Goal: Information Seeking & Learning: Find specific fact

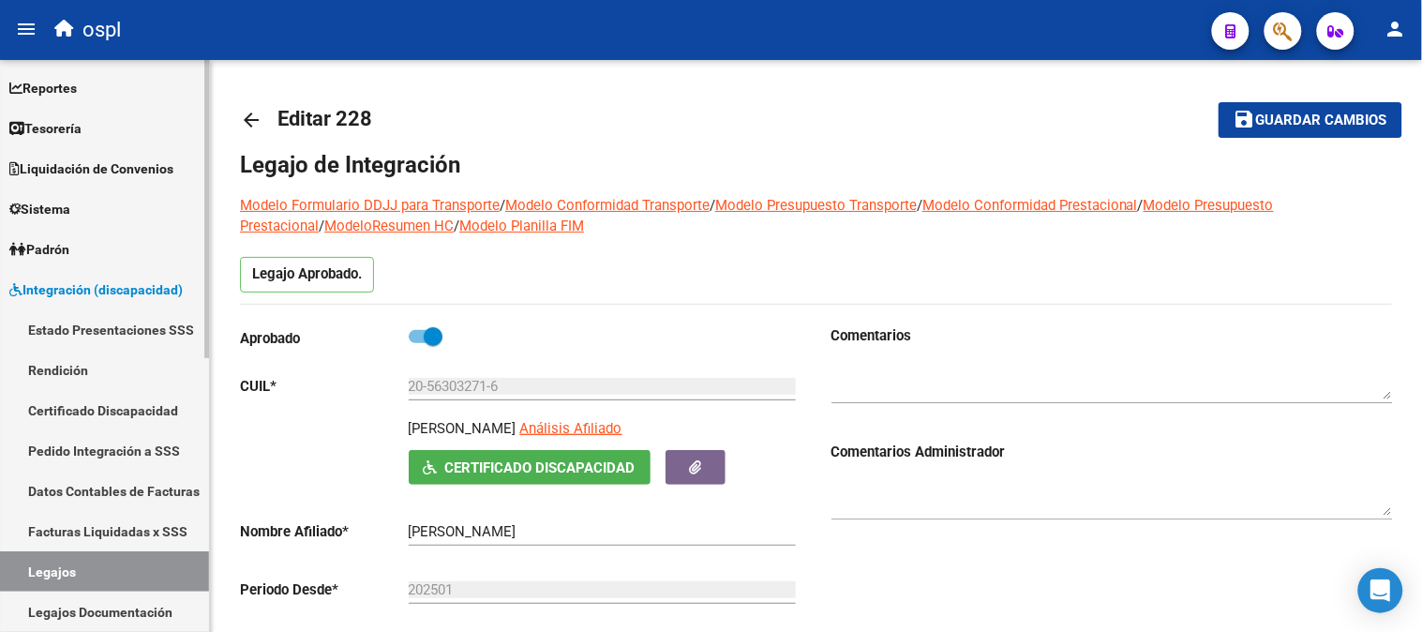
click at [95, 97] on link "Reportes" at bounding box center [104, 87] width 209 height 40
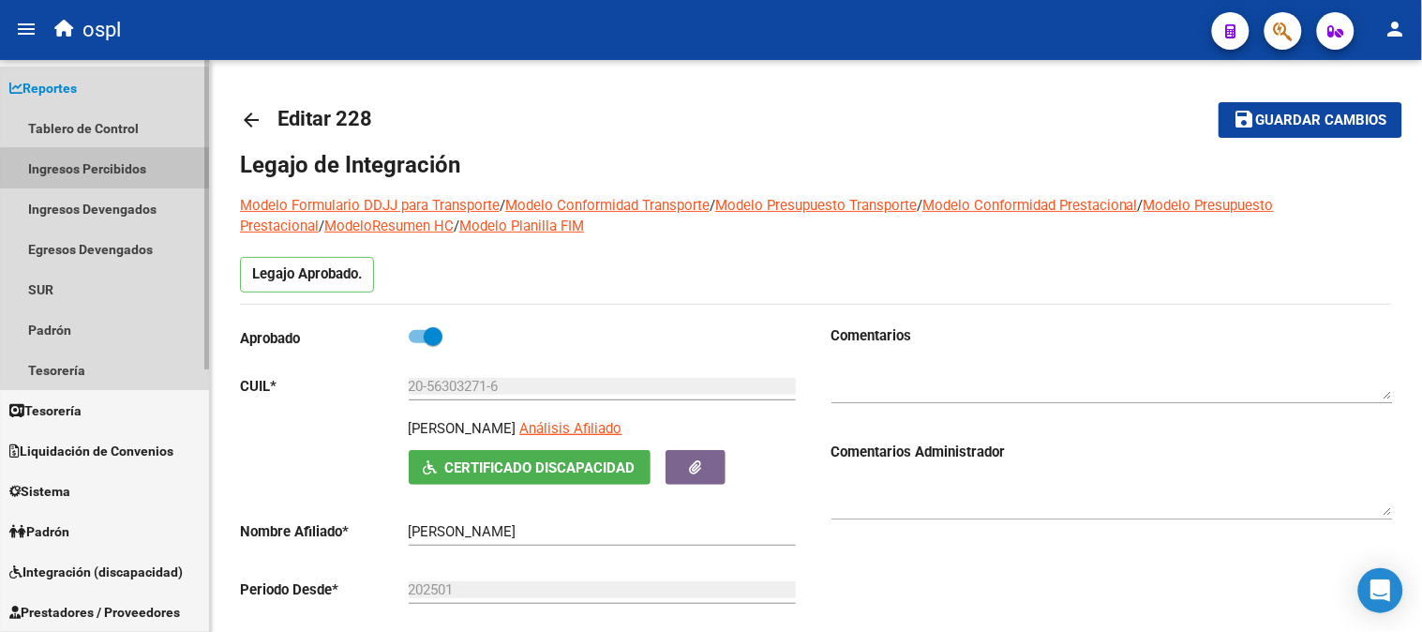
click at [142, 171] on link "Ingresos Percibidos" at bounding box center [104, 168] width 209 height 40
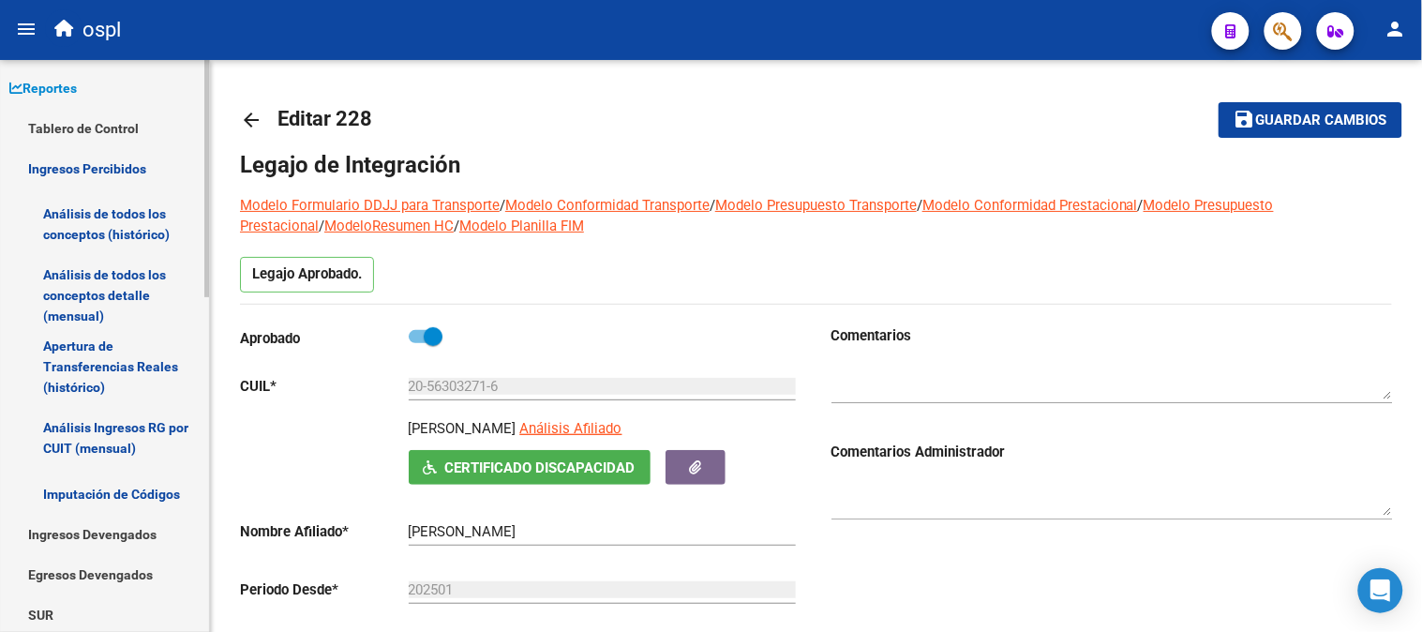
click at [150, 298] on link "Análisis de todos los conceptos detalle (mensual)" at bounding box center [104, 295] width 209 height 71
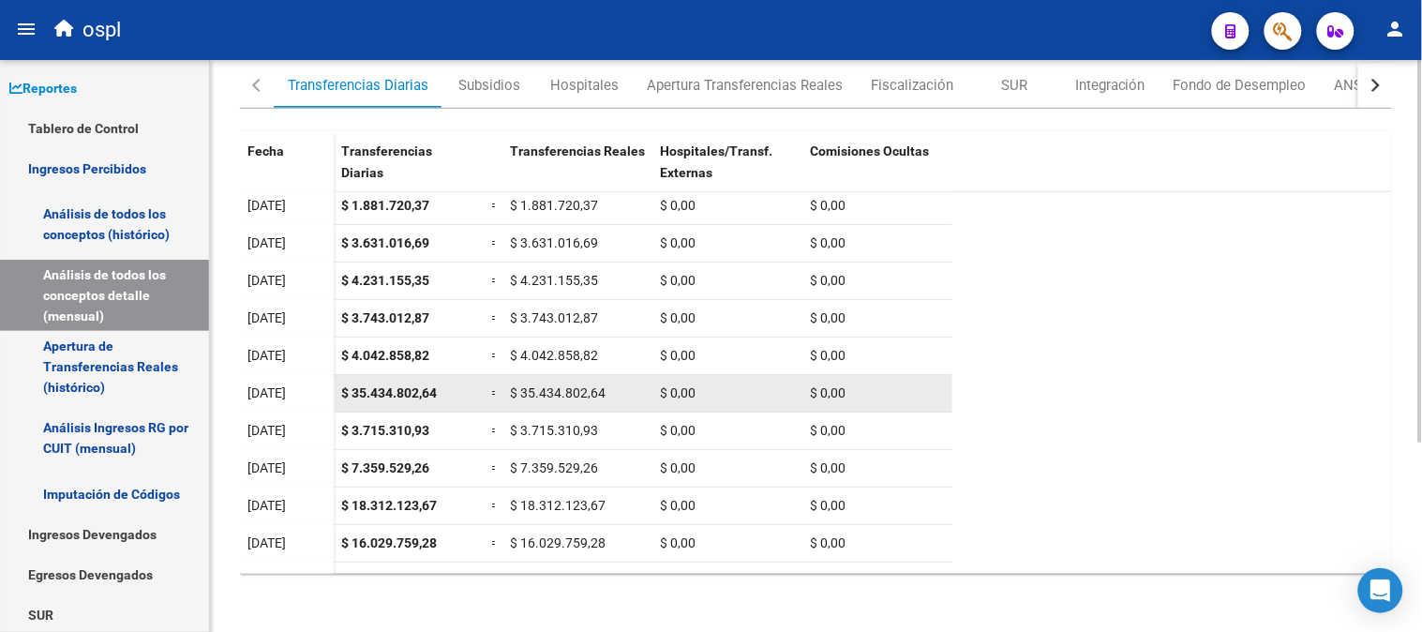
scroll to position [59, 0]
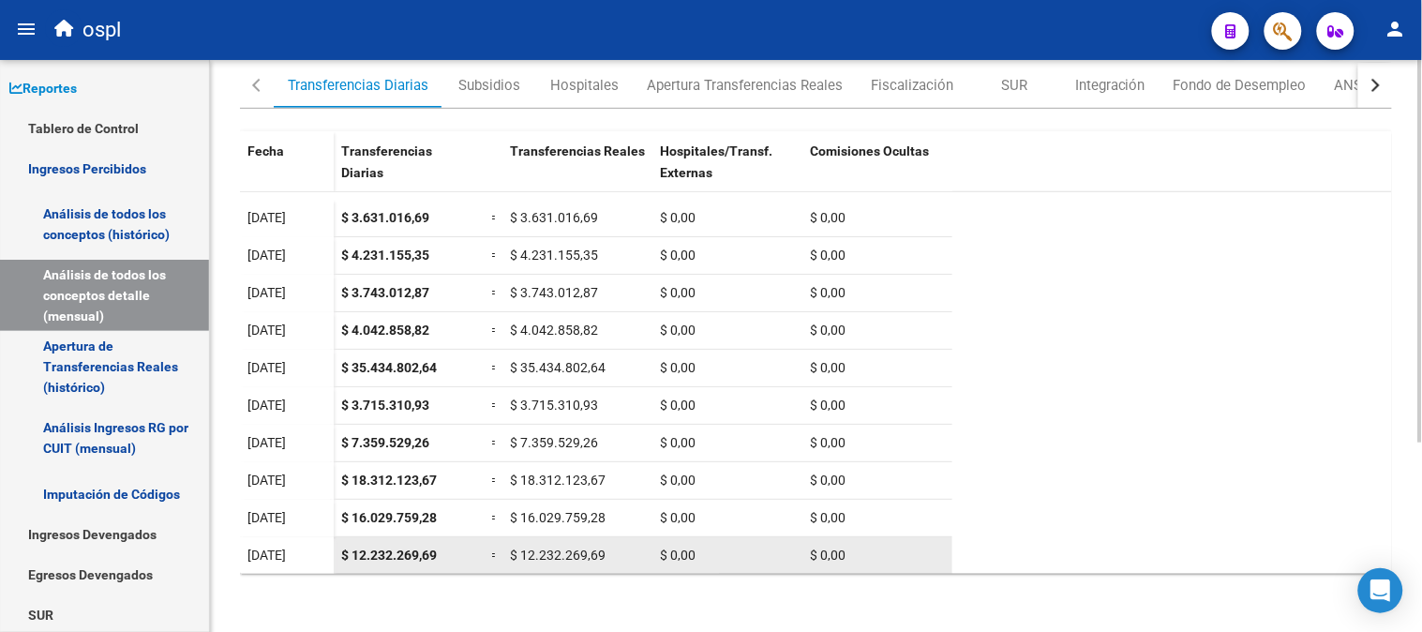
click at [387, 555] on span "$ 12.232.269,69" at bounding box center [389, 554] width 96 height 15
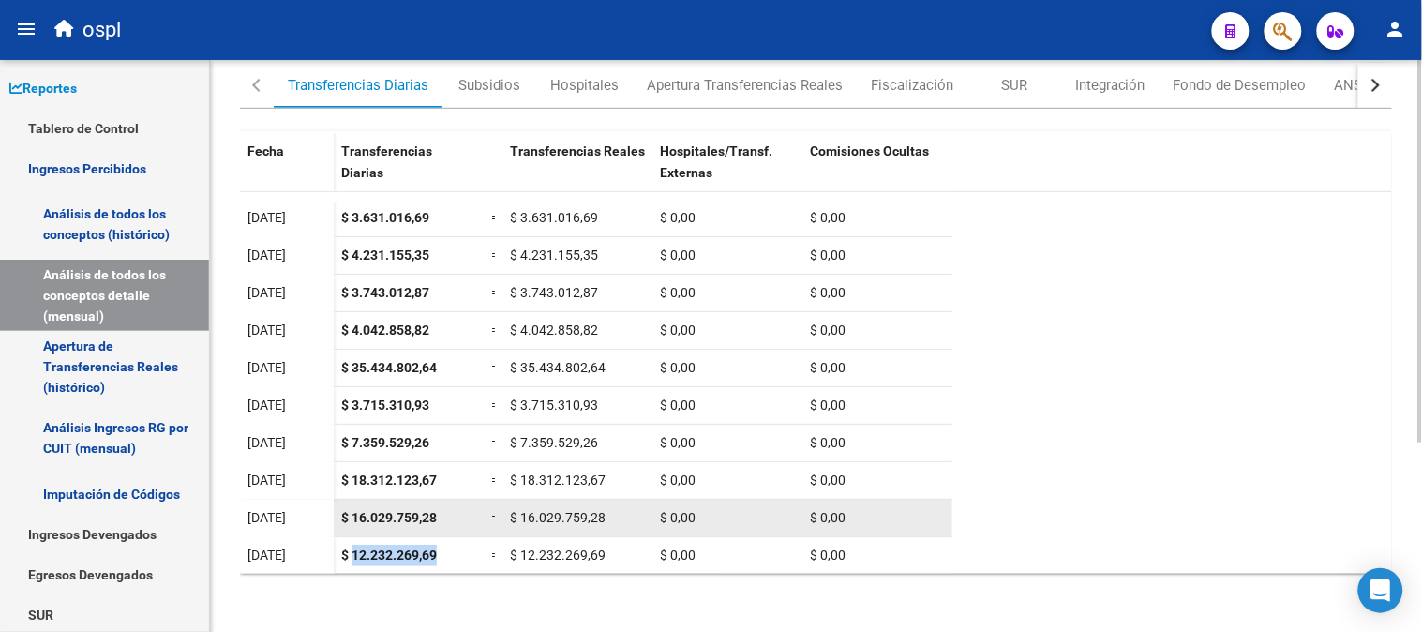
copy span "12.232.269,69"
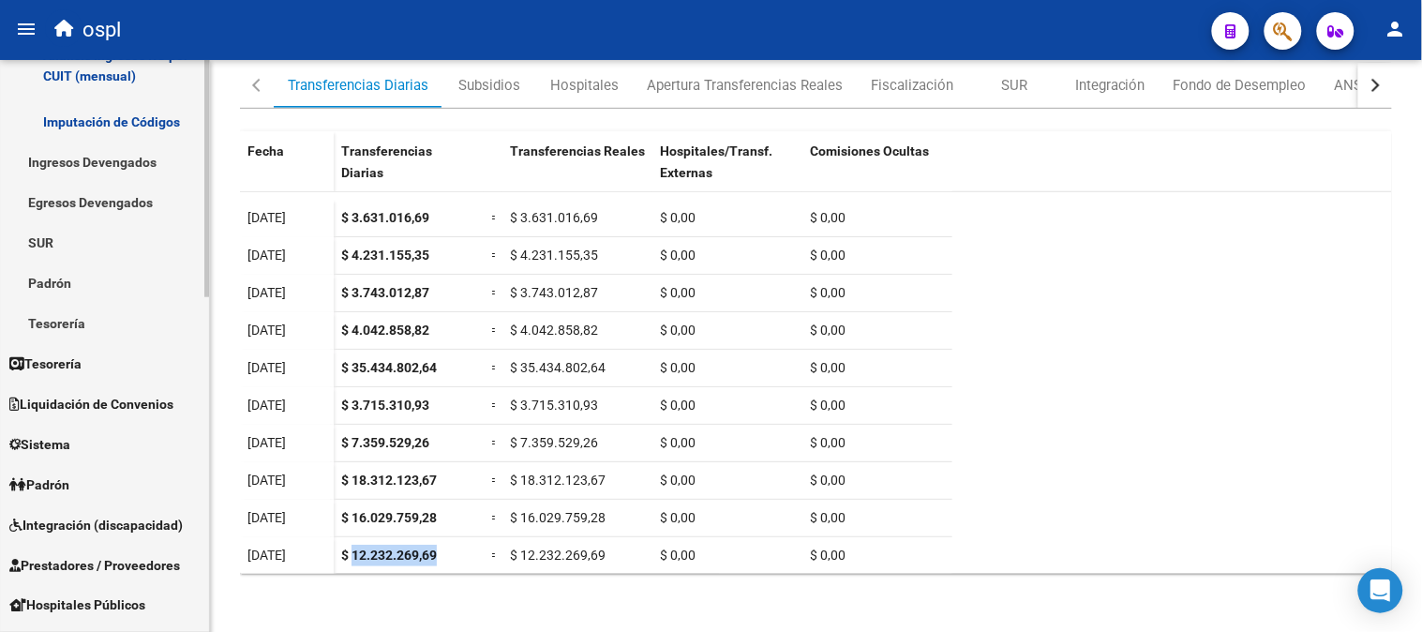
scroll to position [416, 0]
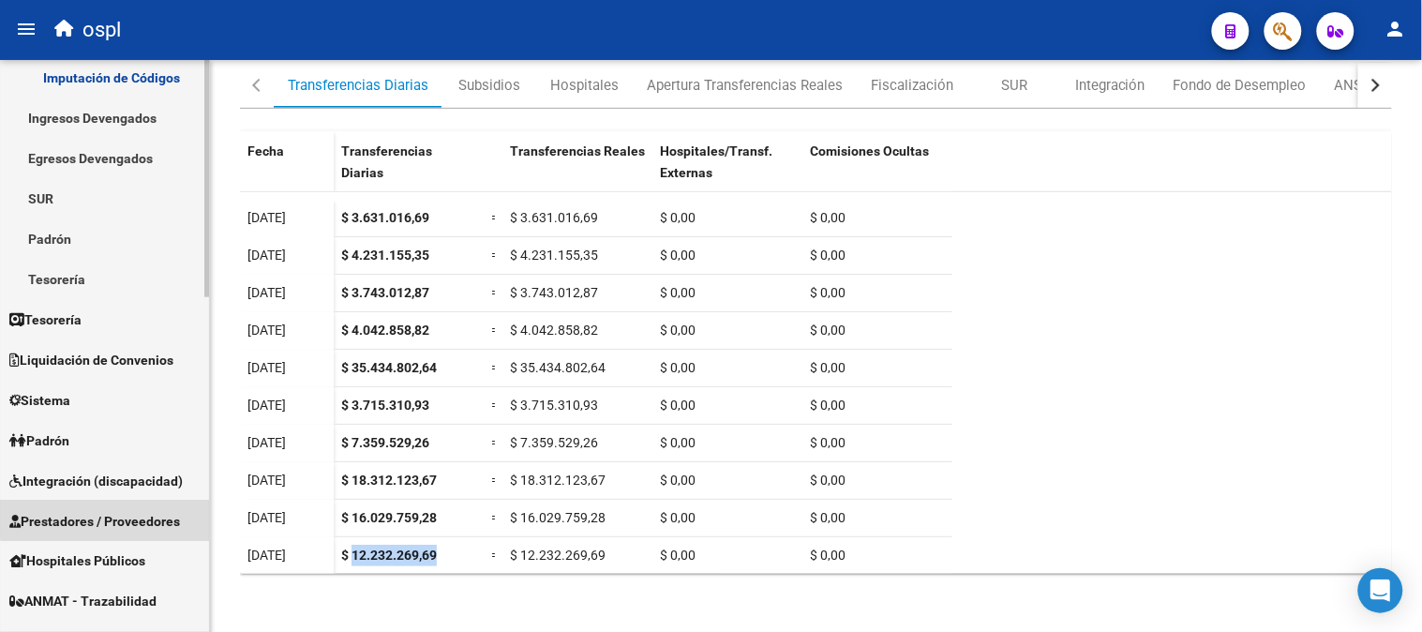
click at [134, 511] on span "Prestadores / Proveedores" at bounding box center [94, 521] width 171 height 21
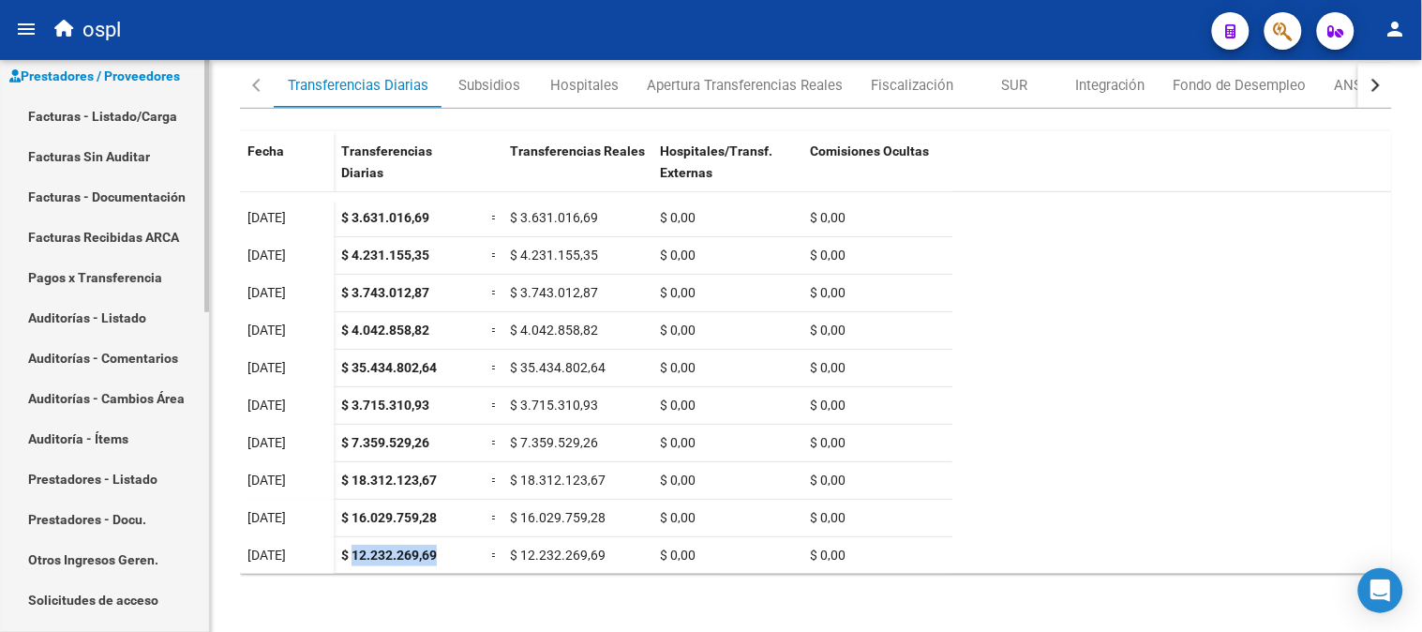
scroll to position [208, 0]
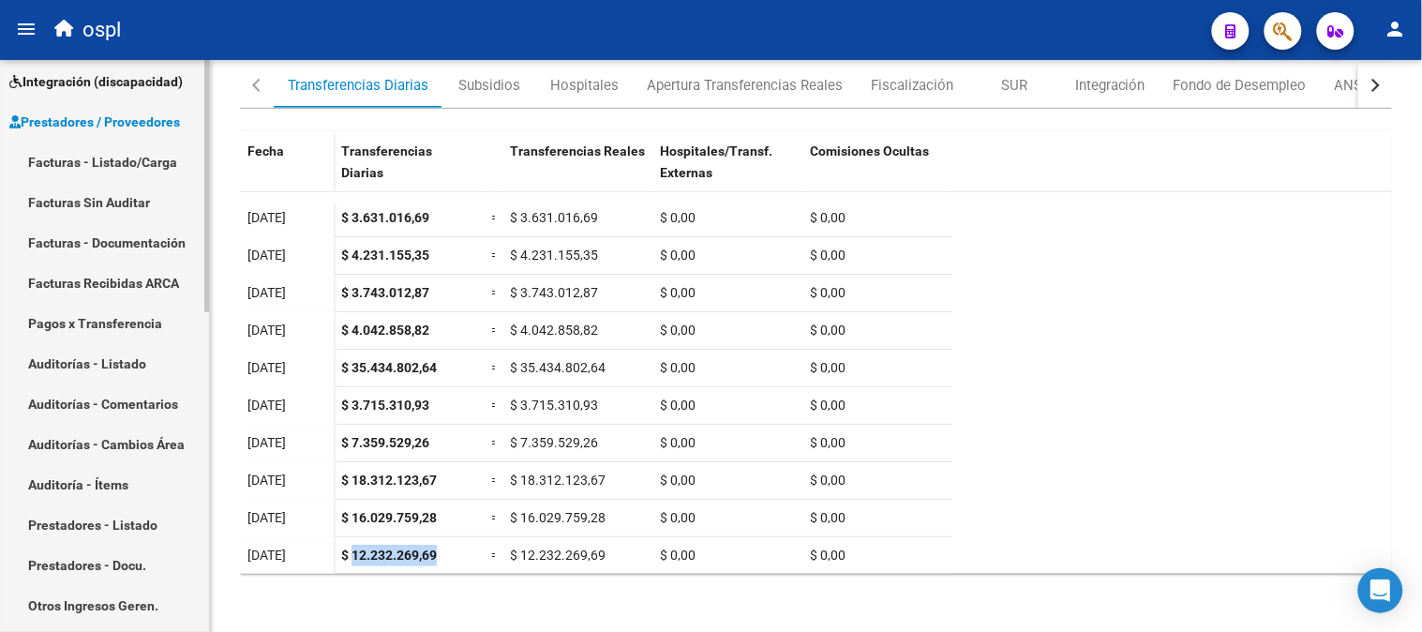
click at [159, 160] on link "Facturas - Listado/Carga" at bounding box center [104, 162] width 209 height 40
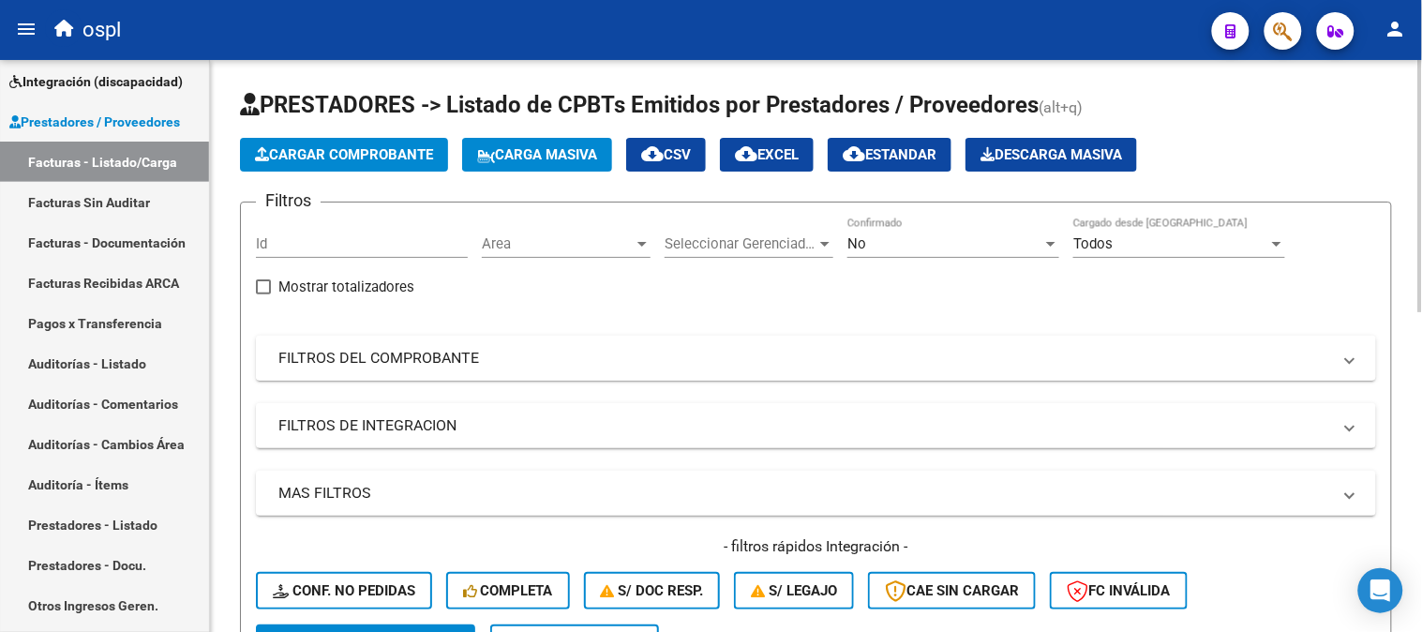
click at [653, 373] on mat-expansion-panel-header "FILTROS DEL COMPROBANTE" at bounding box center [816, 358] width 1120 height 45
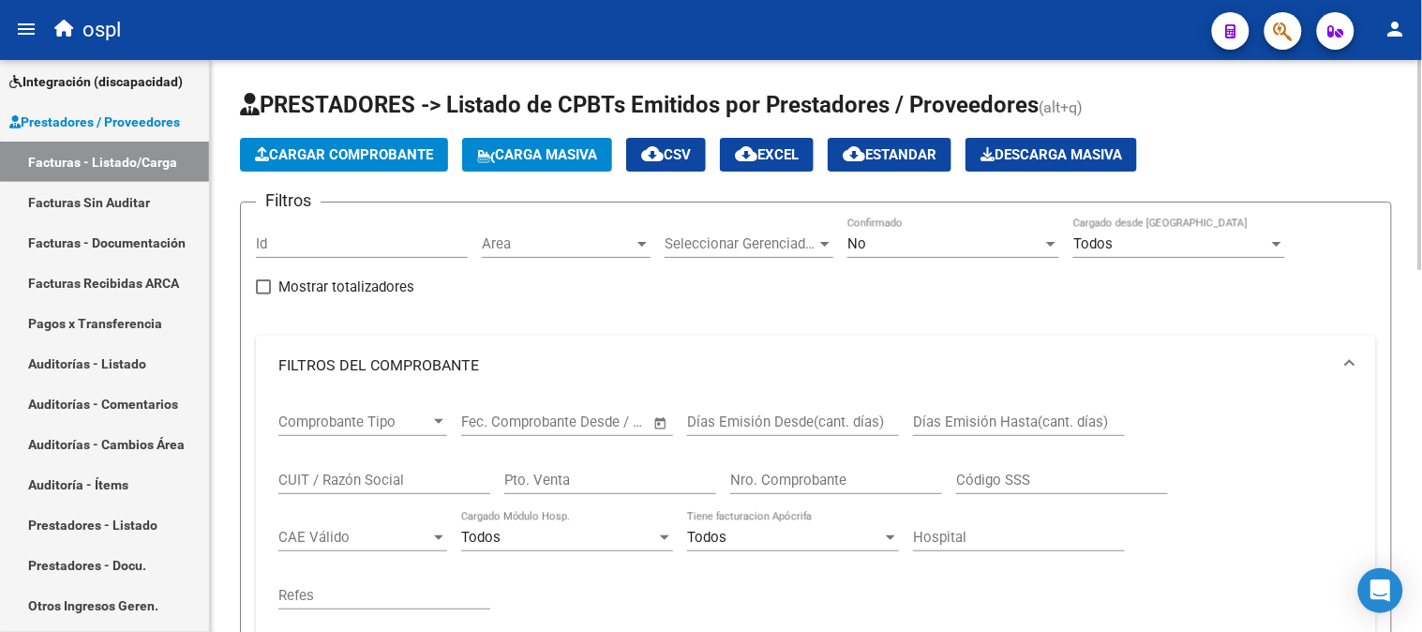
click at [876, 241] on div "No" at bounding box center [944, 243] width 195 height 17
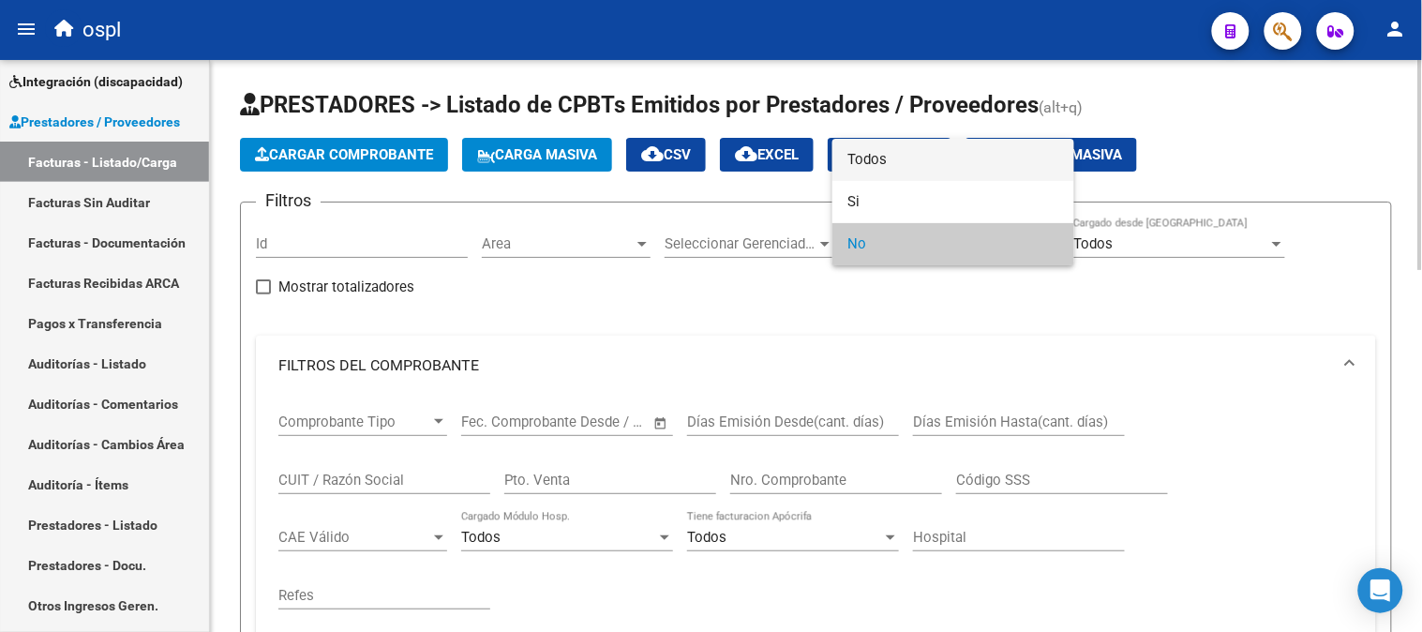
click at [896, 156] on span "Todos" at bounding box center [953, 160] width 212 height 42
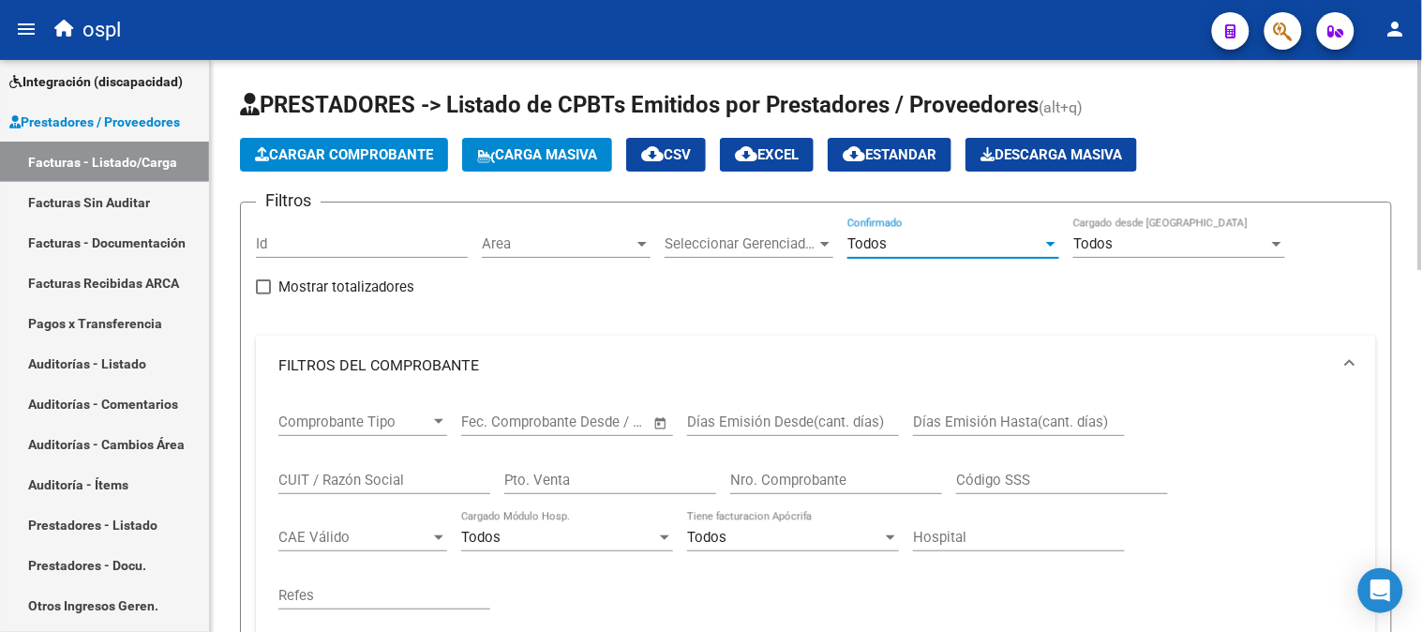
click at [409, 484] on input "CUIT / Razón Social" at bounding box center [384, 479] width 212 height 17
paste input "30671483967"
paste input "9328057"
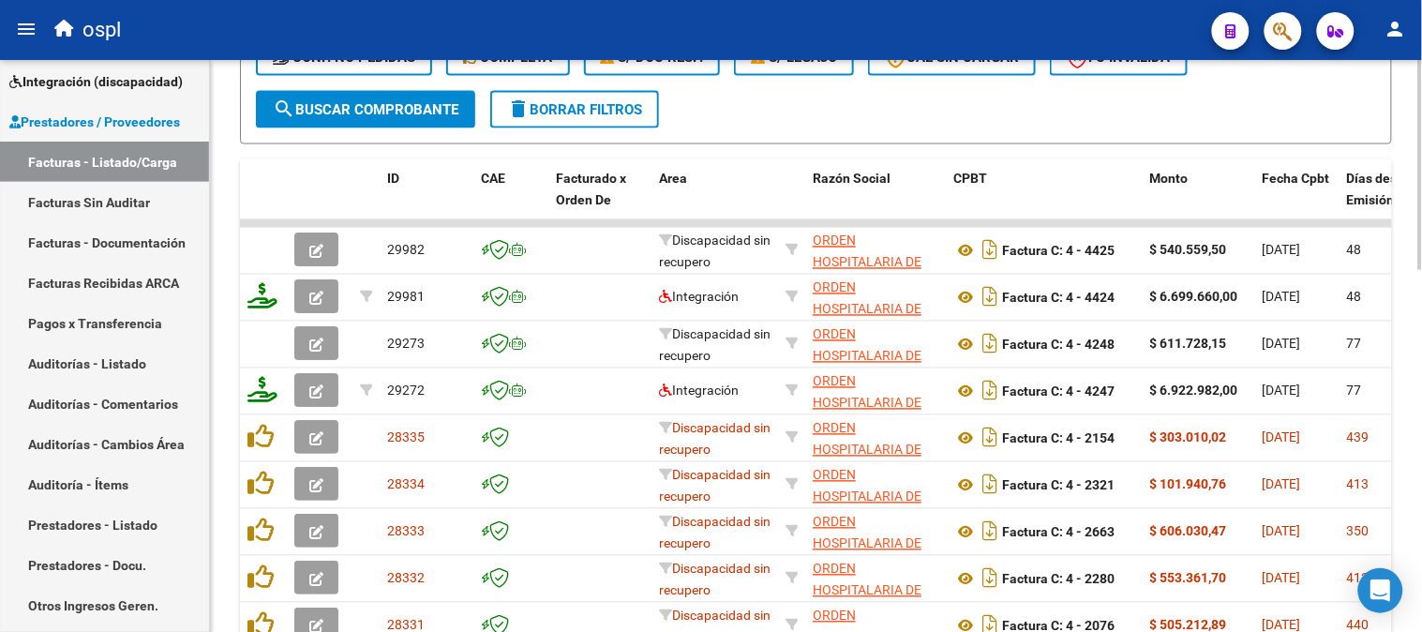
scroll to position [779, 0]
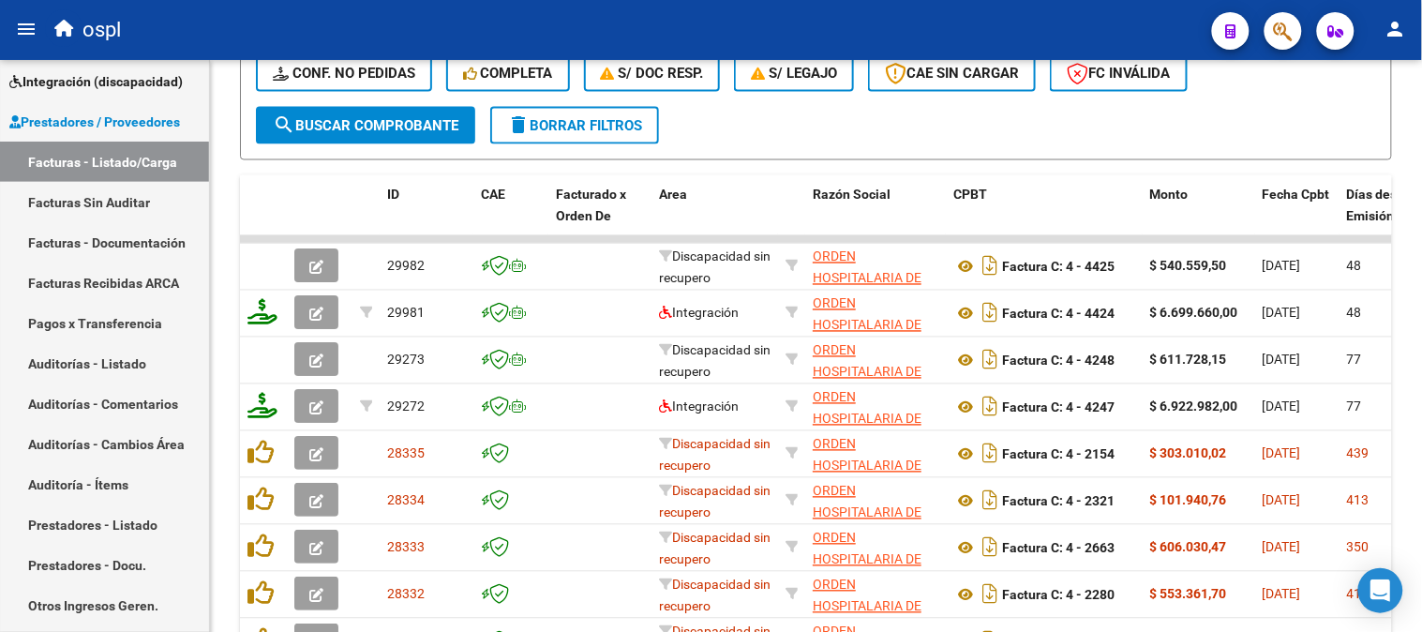
type input "30679328057"
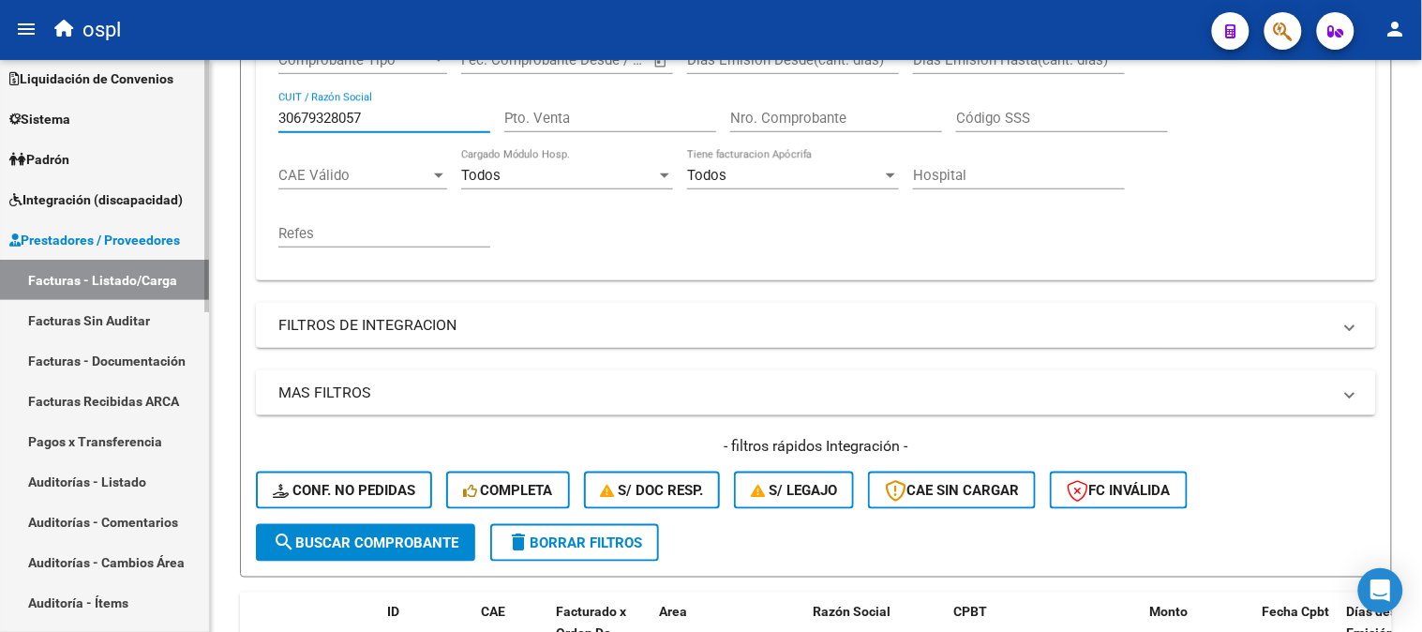
scroll to position [0, 0]
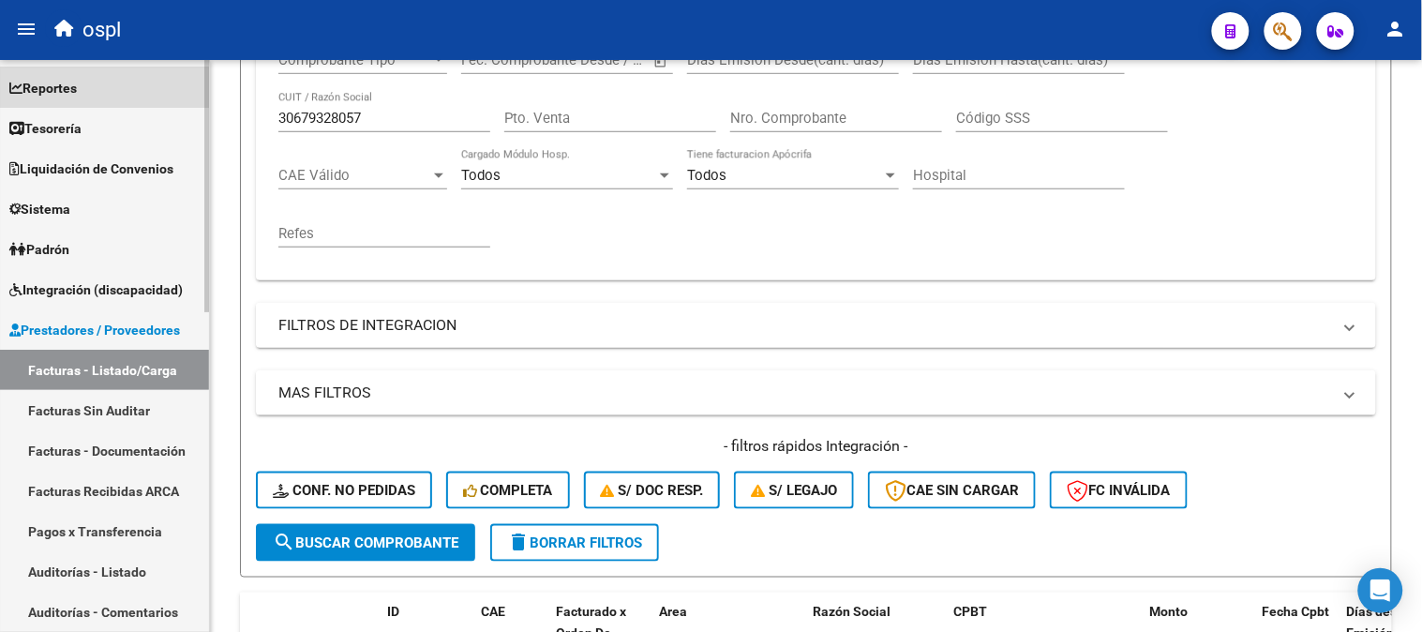
click at [97, 96] on link "Reportes" at bounding box center [104, 87] width 209 height 40
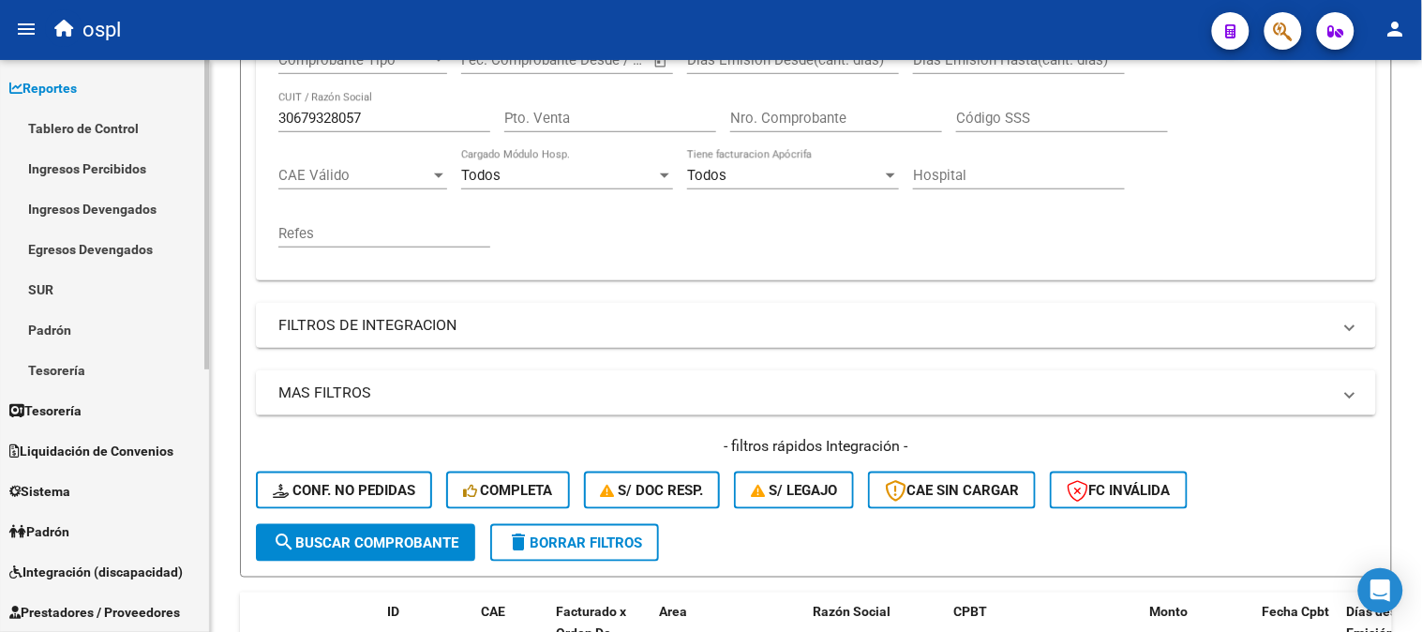
click at [123, 167] on link "Ingresos Percibidos" at bounding box center [104, 168] width 209 height 40
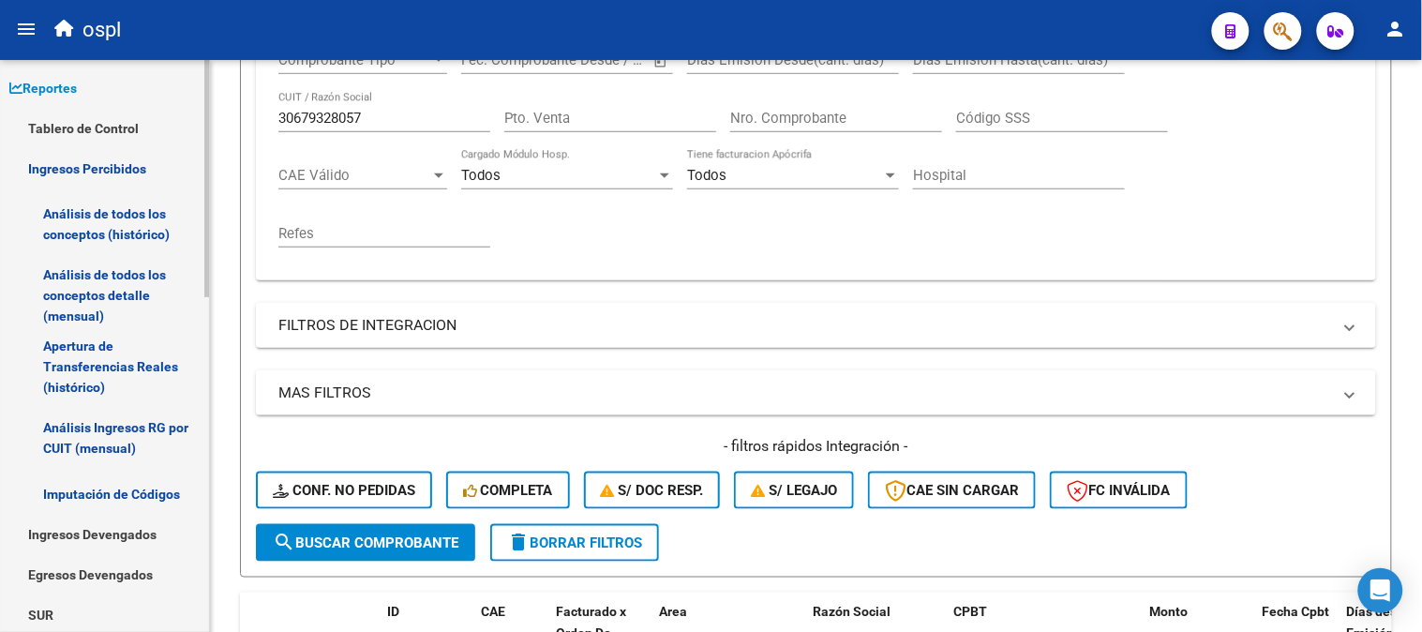
click at [82, 289] on link "Análisis de todos los conceptos detalle (mensual)" at bounding box center [104, 295] width 209 height 71
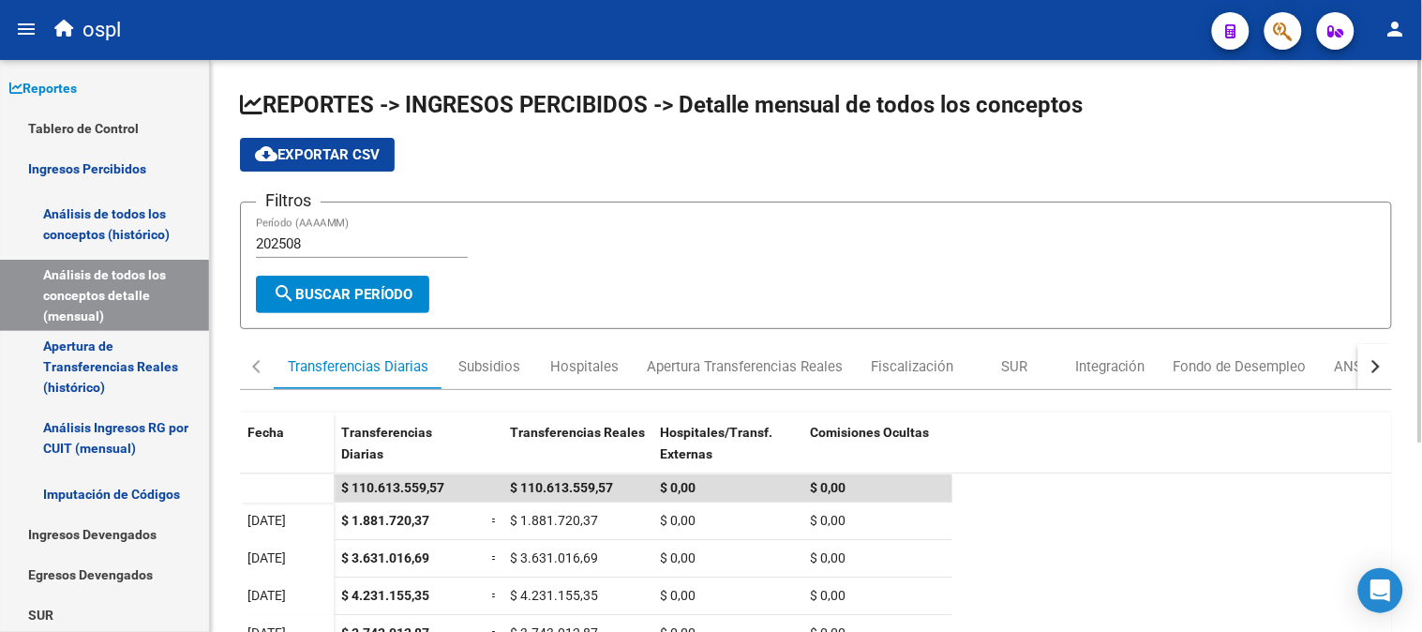
click at [349, 251] on input "202508" at bounding box center [362, 243] width 212 height 17
type input "202507"
click at [509, 366] on div "Subsidios" at bounding box center [489, 366] width 62 height 21
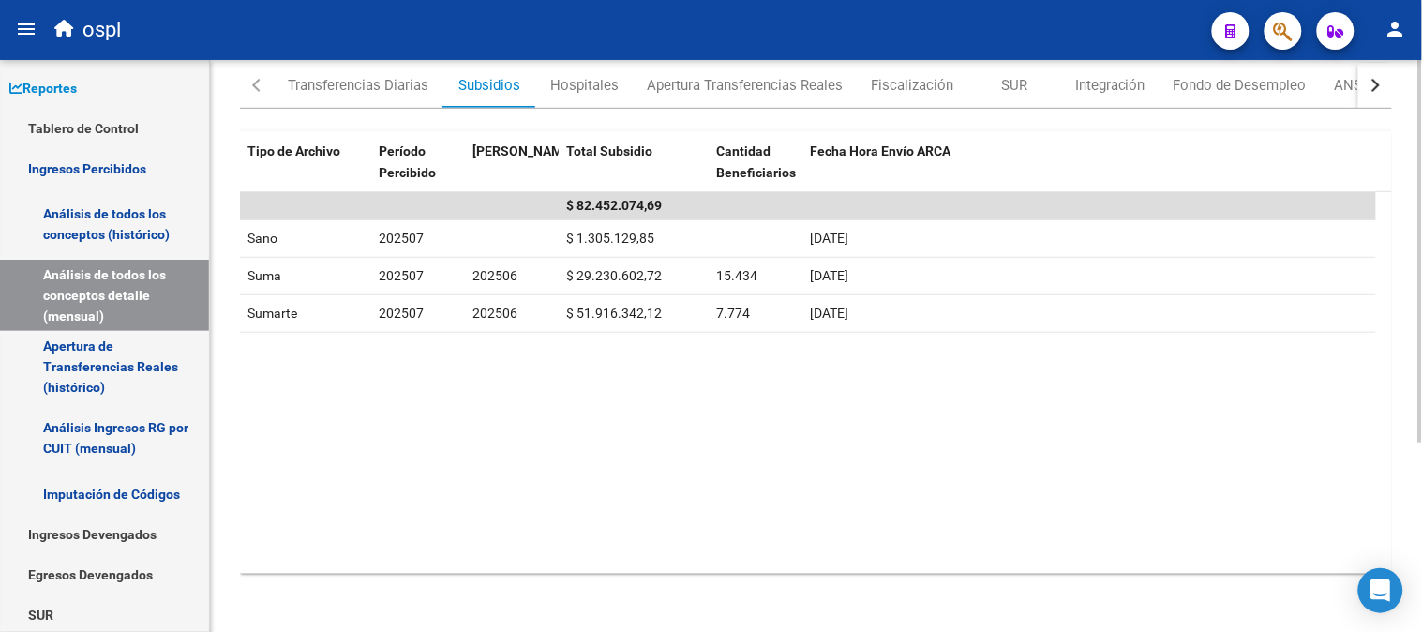
scroll to position [176, 0]
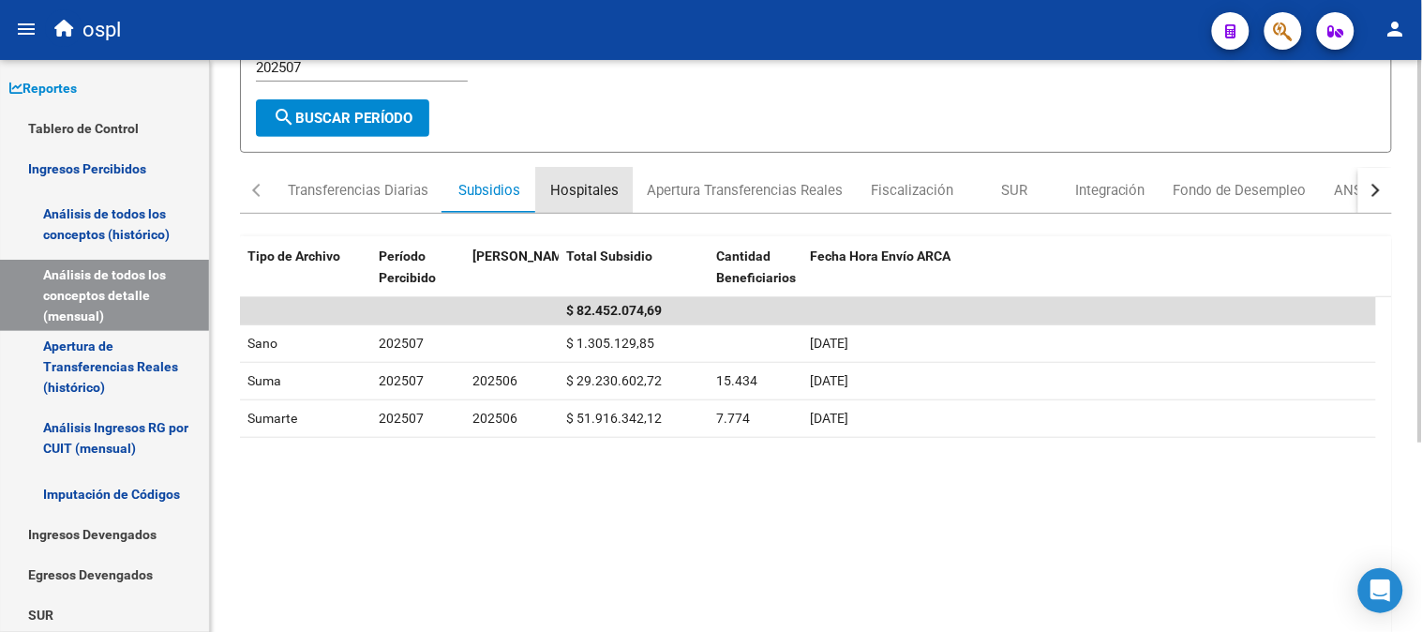
click at [593, 186] on div "Hospitales" at bounding box center [584, 190] width 68 height 21
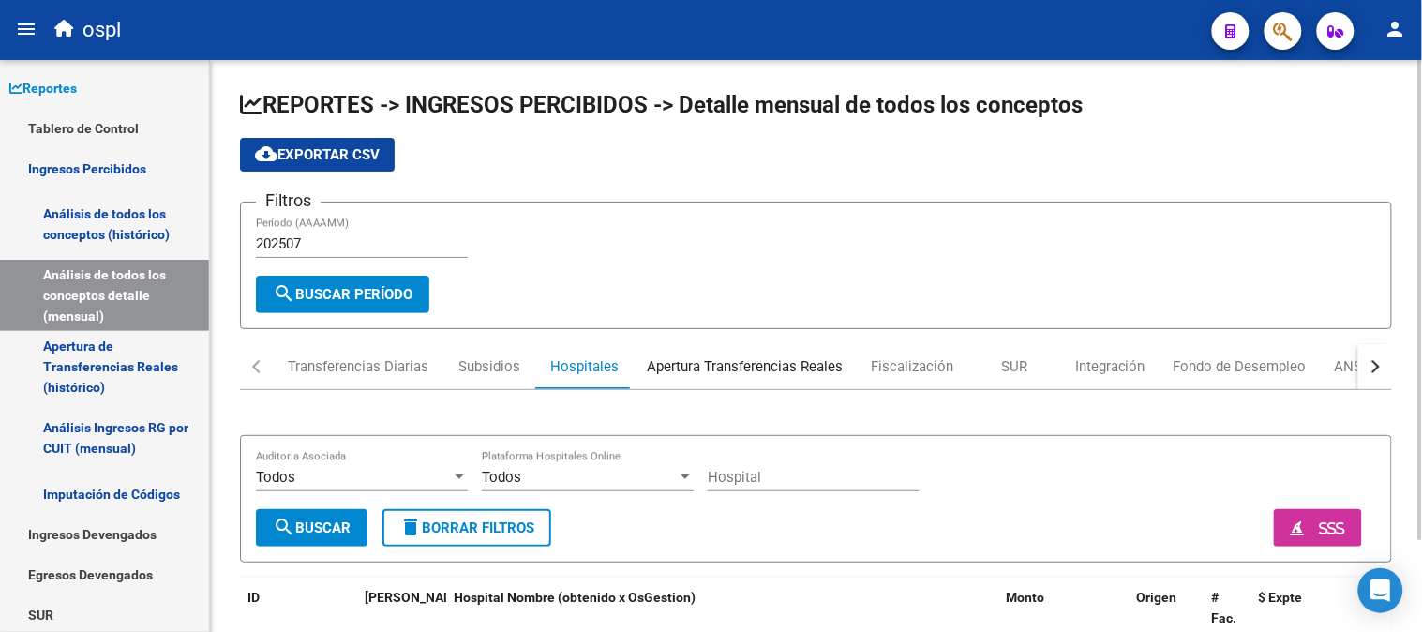
click at [770, 384] on div "Apertura Transferencias Reales" at bounding box center [745, 366] width 224 height 45
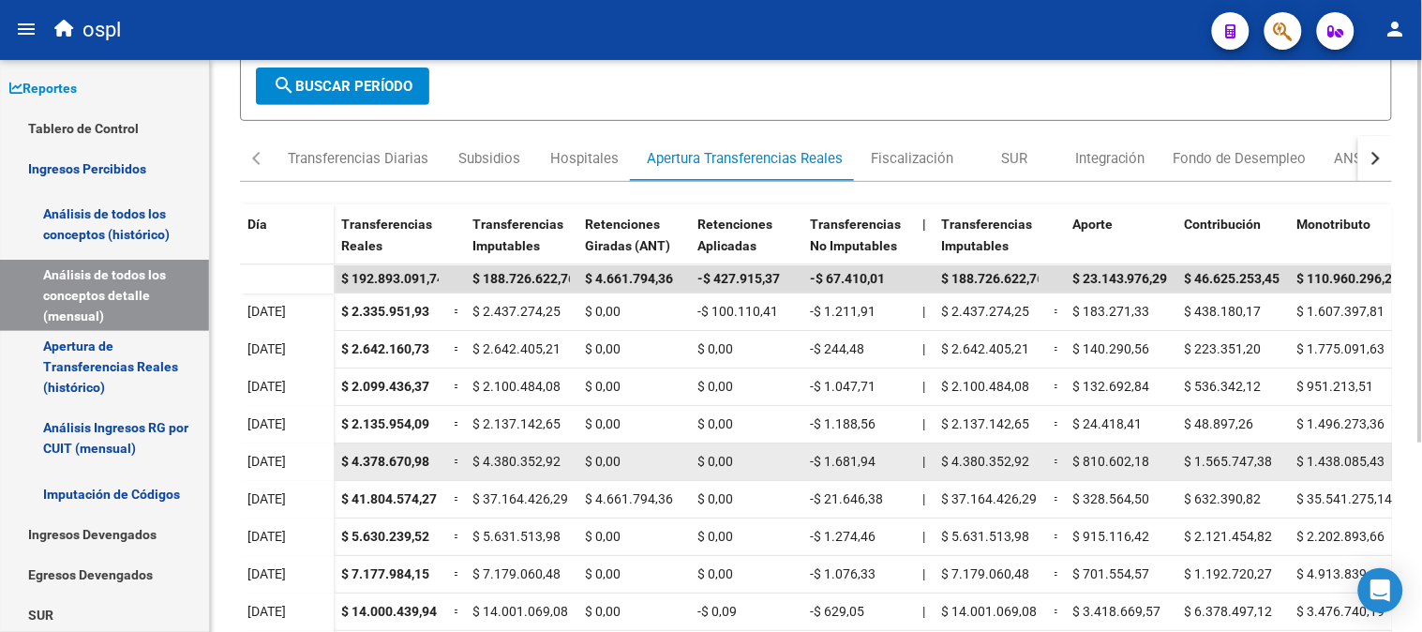
scroll to position [104, 0]
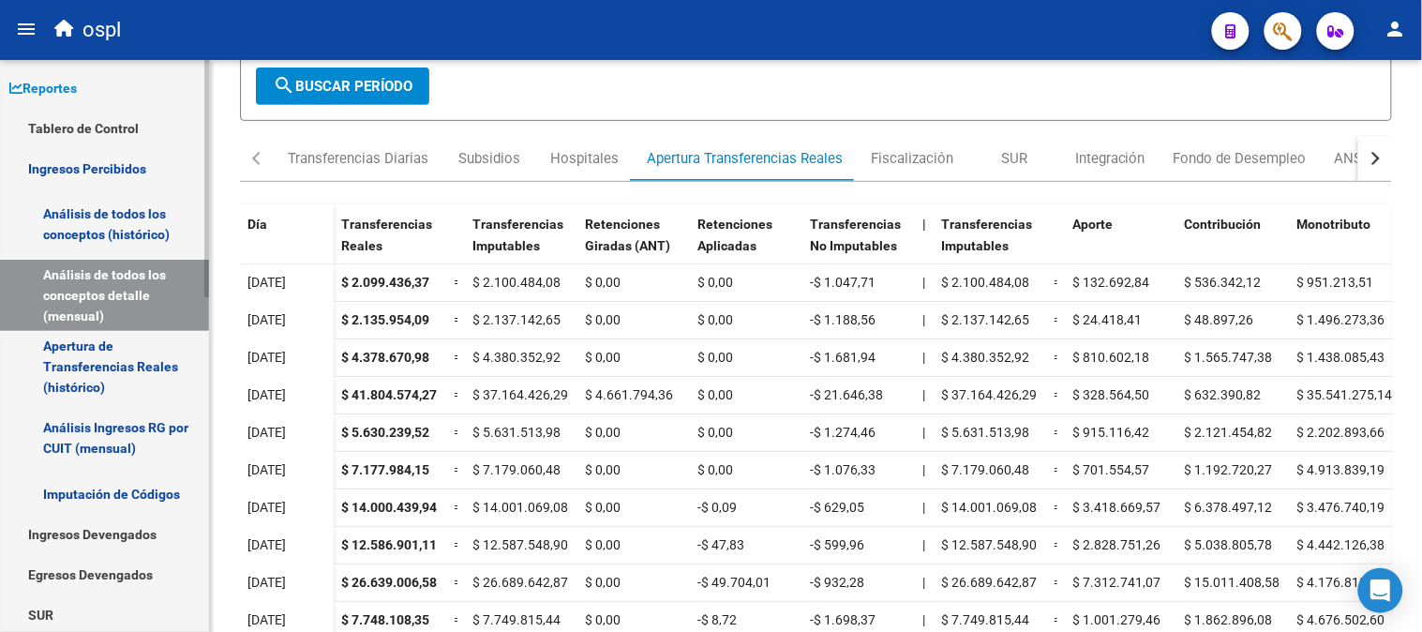
click at [69, 217] on link "Análisis de todos los conceptos (histórico)" at bounding box center [104, 223] width 209 height 71
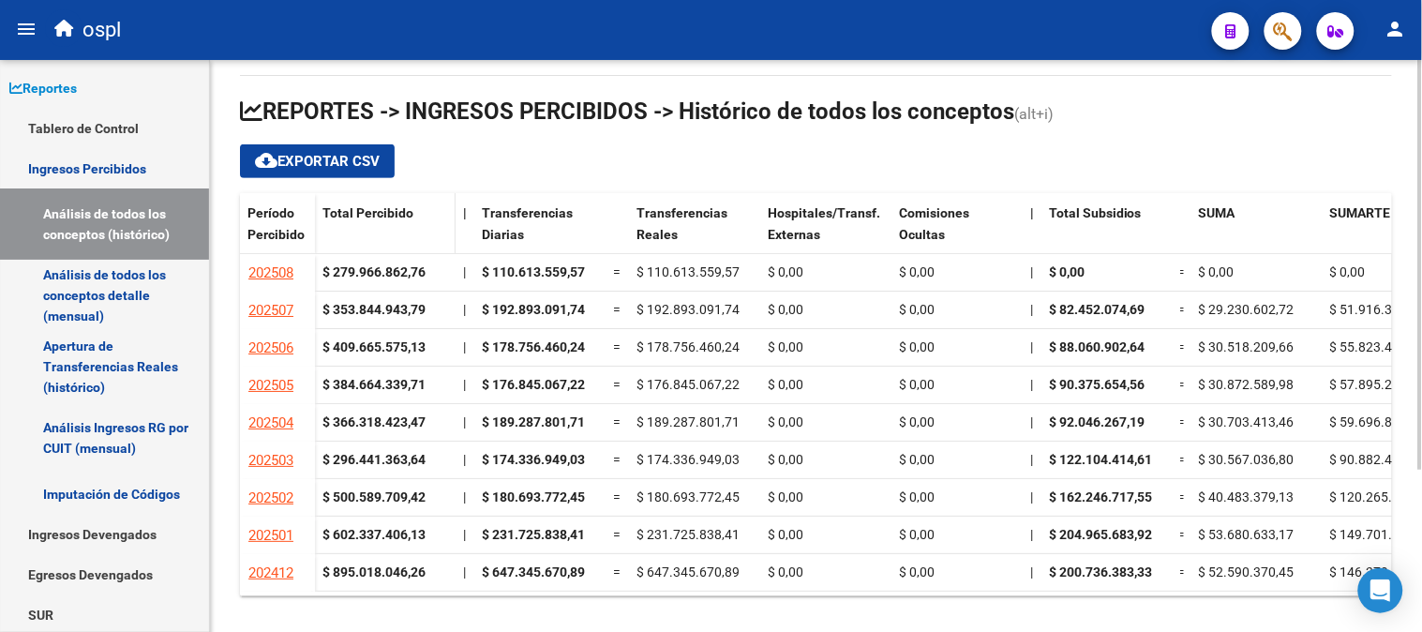
scroll to position [208, 0]
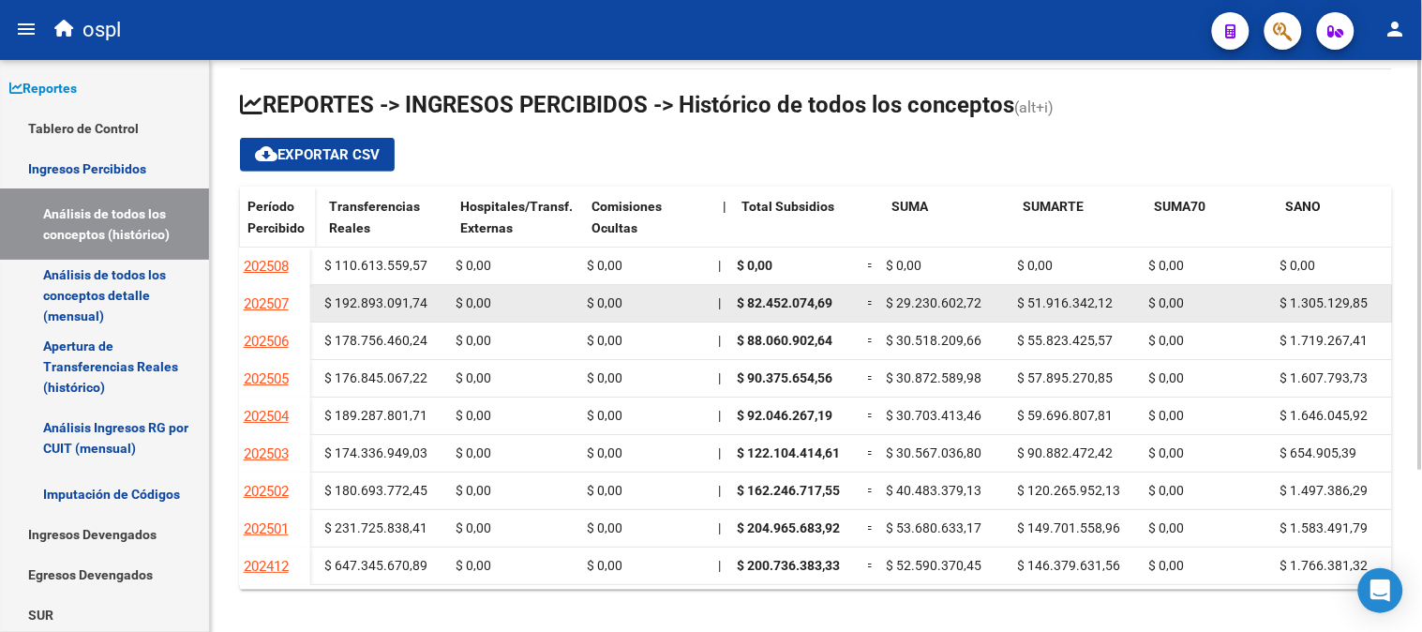
drag, startPoint x: 671, startPoint y: 300, endPoint x: 727, endPoint y: 298, distance: 56.3
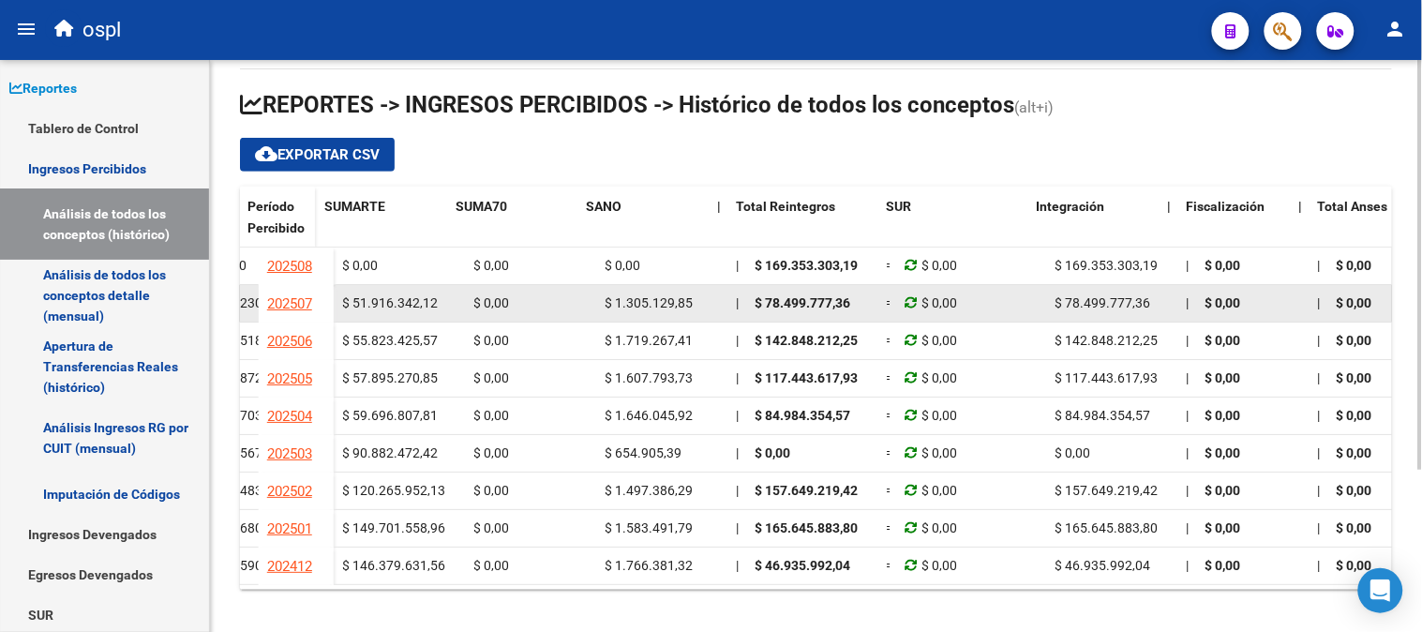
drag, startPoint x: 743, startPoint y: 300, endPoint x: 788, endPoint y: 300, distance: 45.0
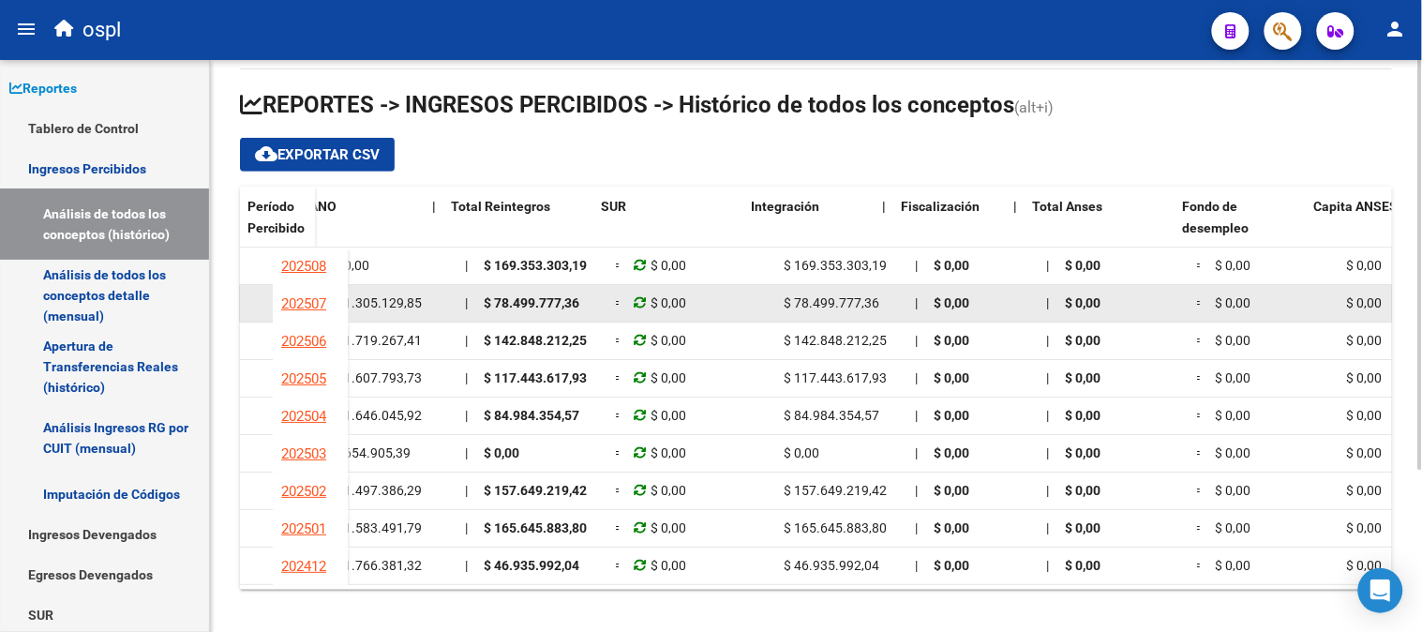
drag, startPoint x: 848, startPoint y: 310, endPoint x: 963, endPoint y: 305, distance: 115.4
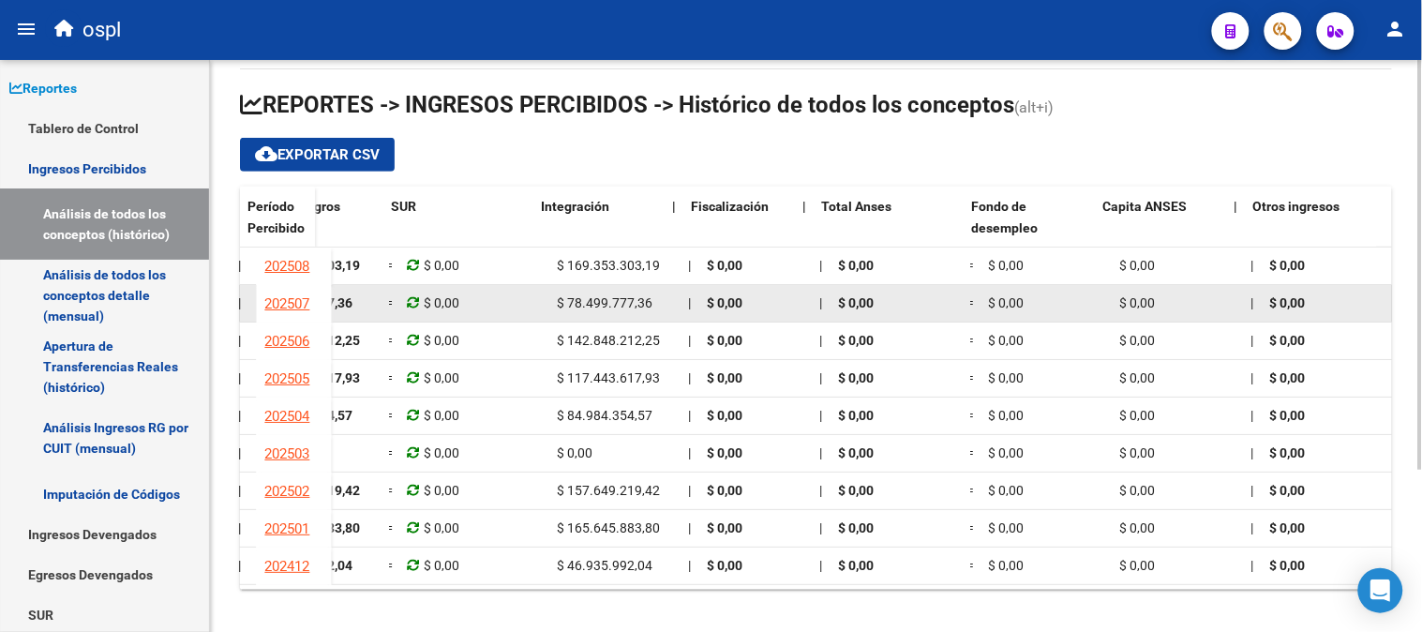
scroll to position [0, 1501]
drag, startPoint x: 951, startPoint y: 303, endPoint x: 1025, endPoint y: 298, distance: 74.2
click at [1025, 298] on div "$ 0,00" at bounding box center [1045, 303] width 116 height 22
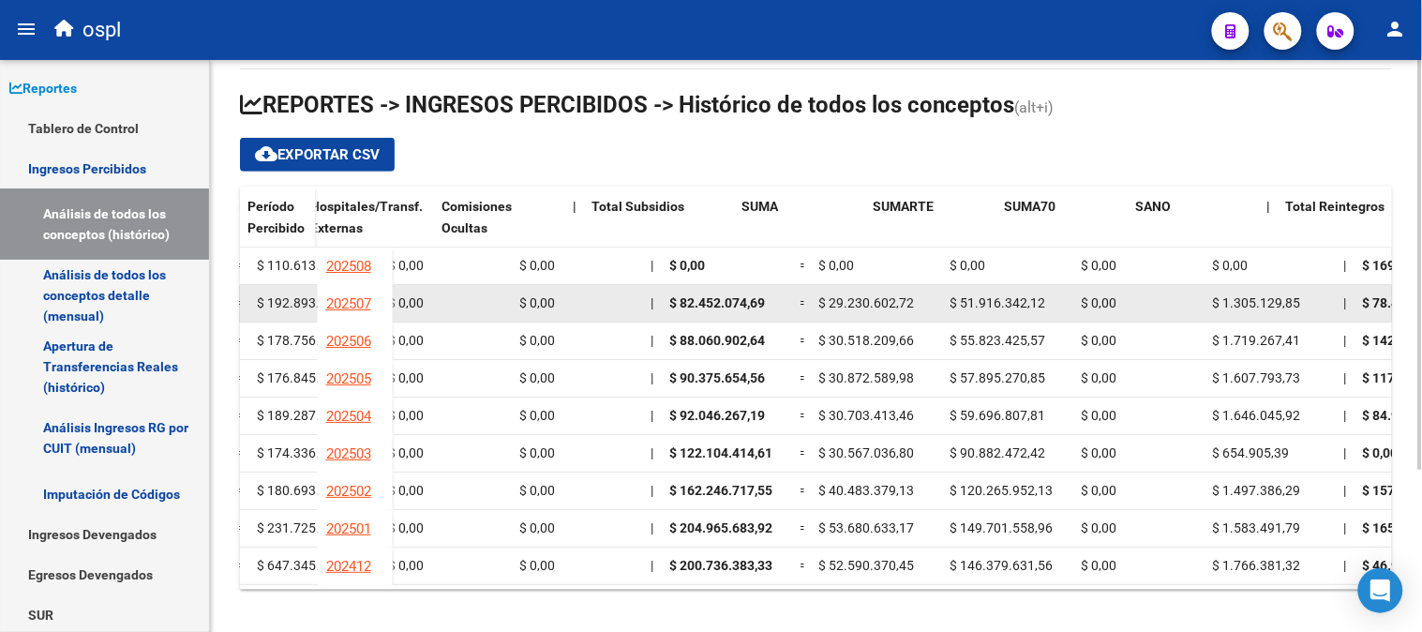
scroll to position [0, 0]
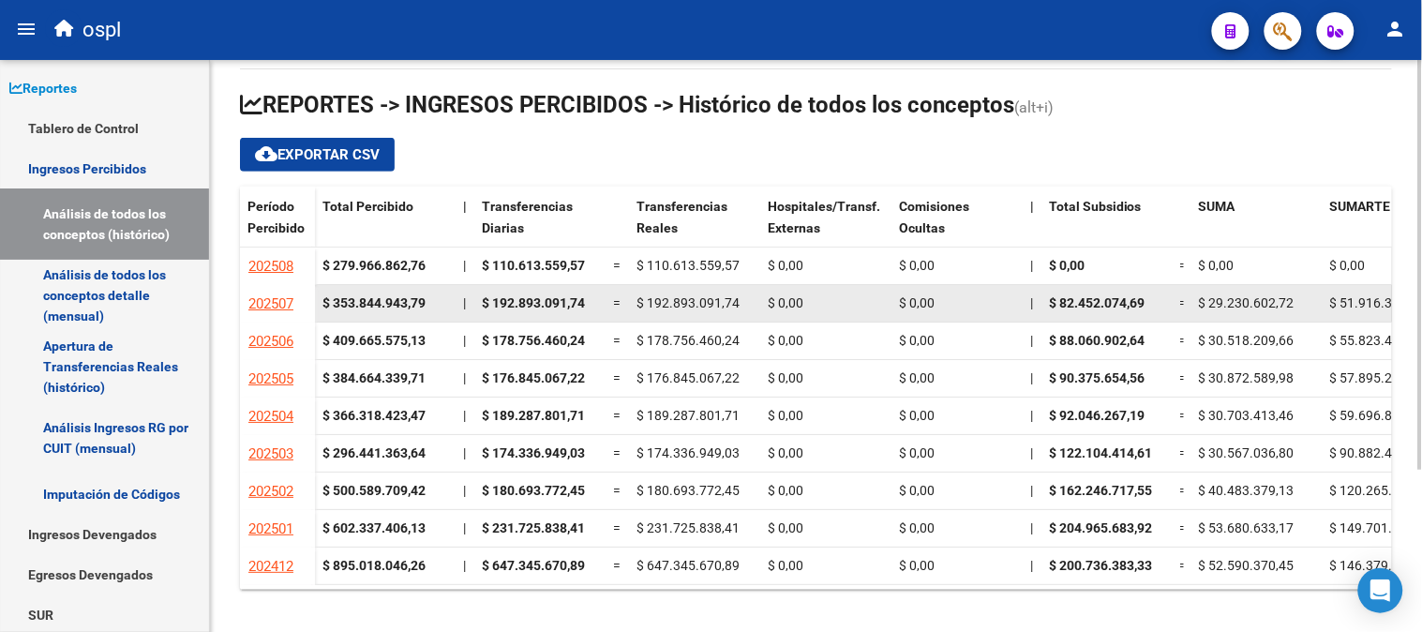
drag, startPoint x: 1025, startPoint y: 298, endPoint x: 891, endPoint y: 300, distance: 134.0
click at [890, 300] on datatable-body-cell "$ 0,00" at bounding box center [825, 303] width 131 height 37
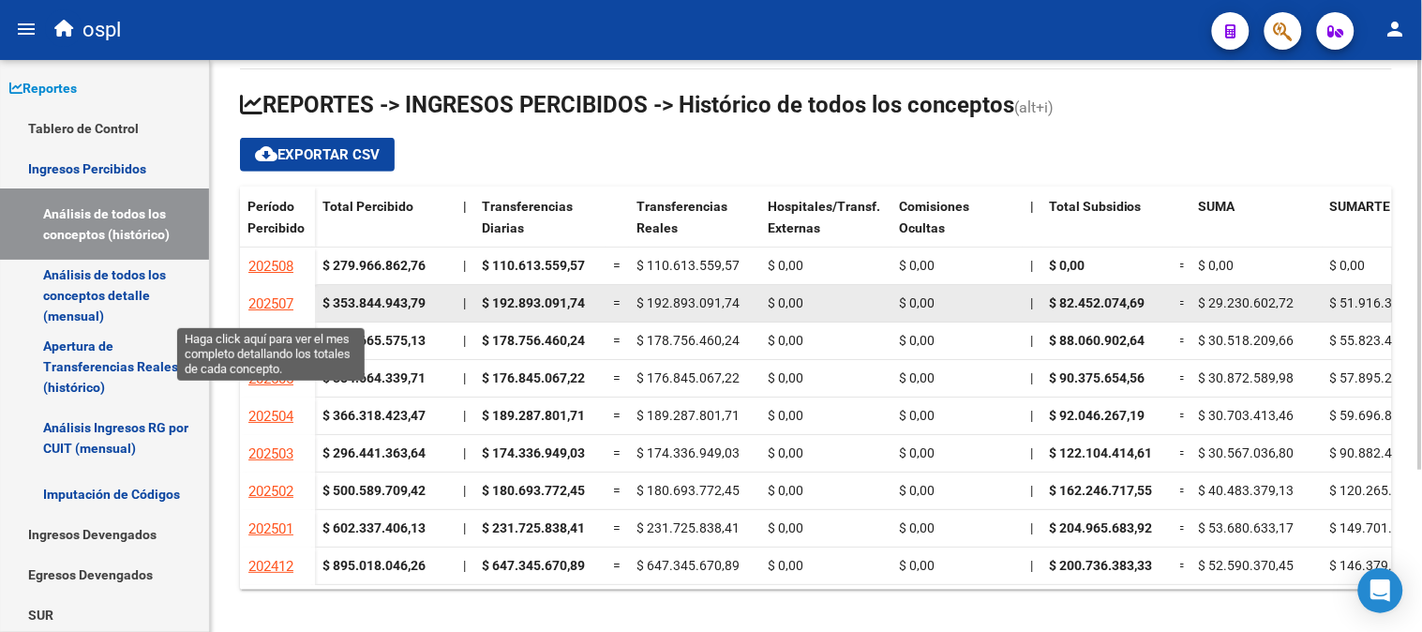
click at [285, 300] on span "202507" at bounding box center [270, 303] width 45 height 17
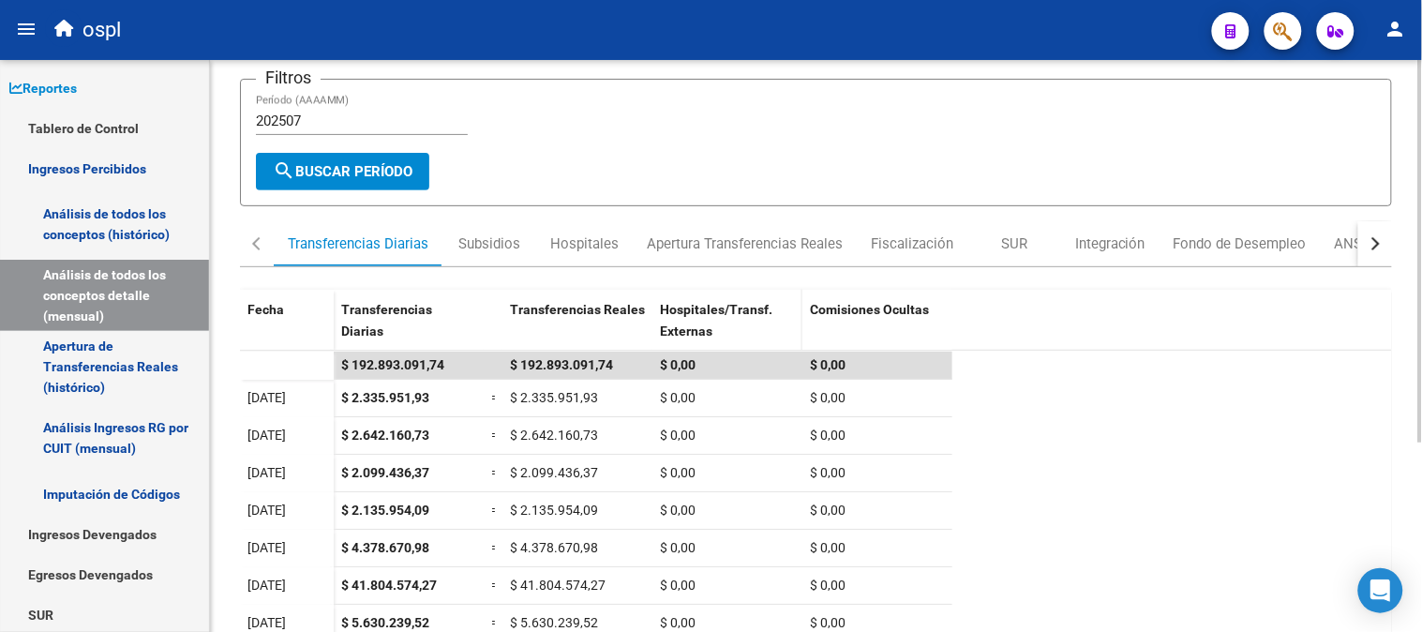
scroll to position [72, 0]
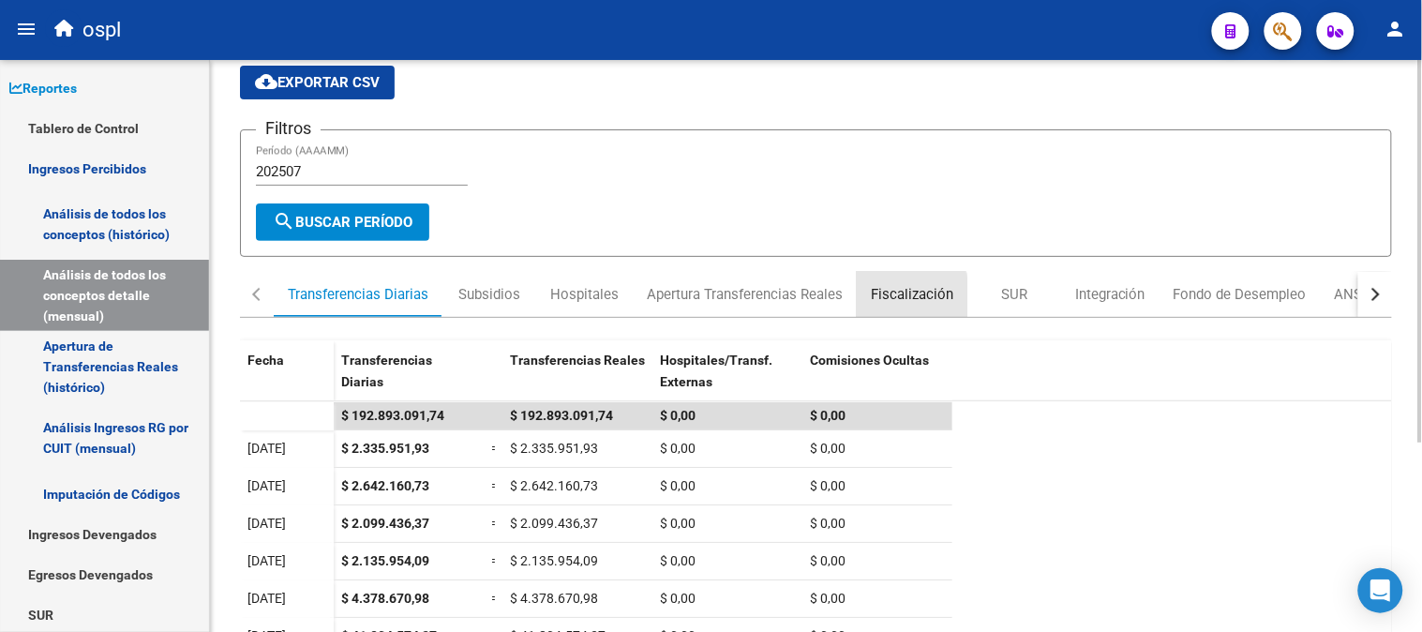
click at [883, 297] on div "Fiscalización" at bounding box center [912, 294] width 82 height 21
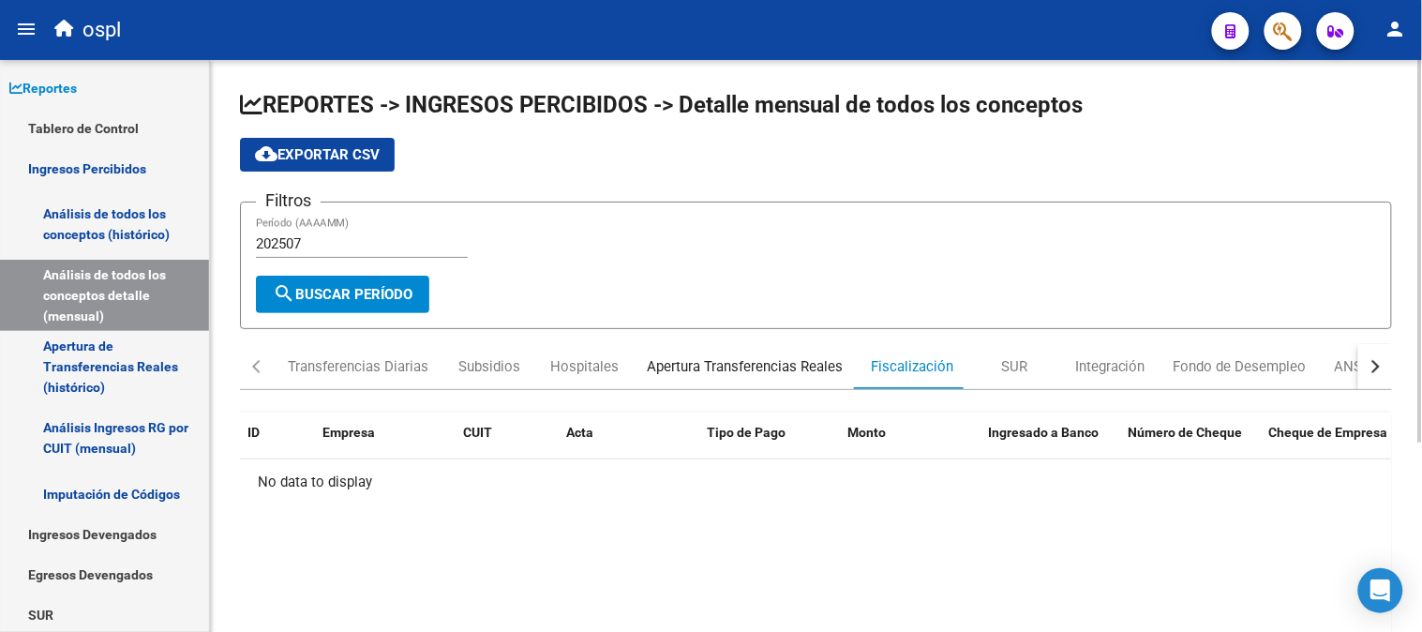
click at [757, 366] on div "Apertura Transferencias Reales" at bounding box center [745, 366] width 196 height 21
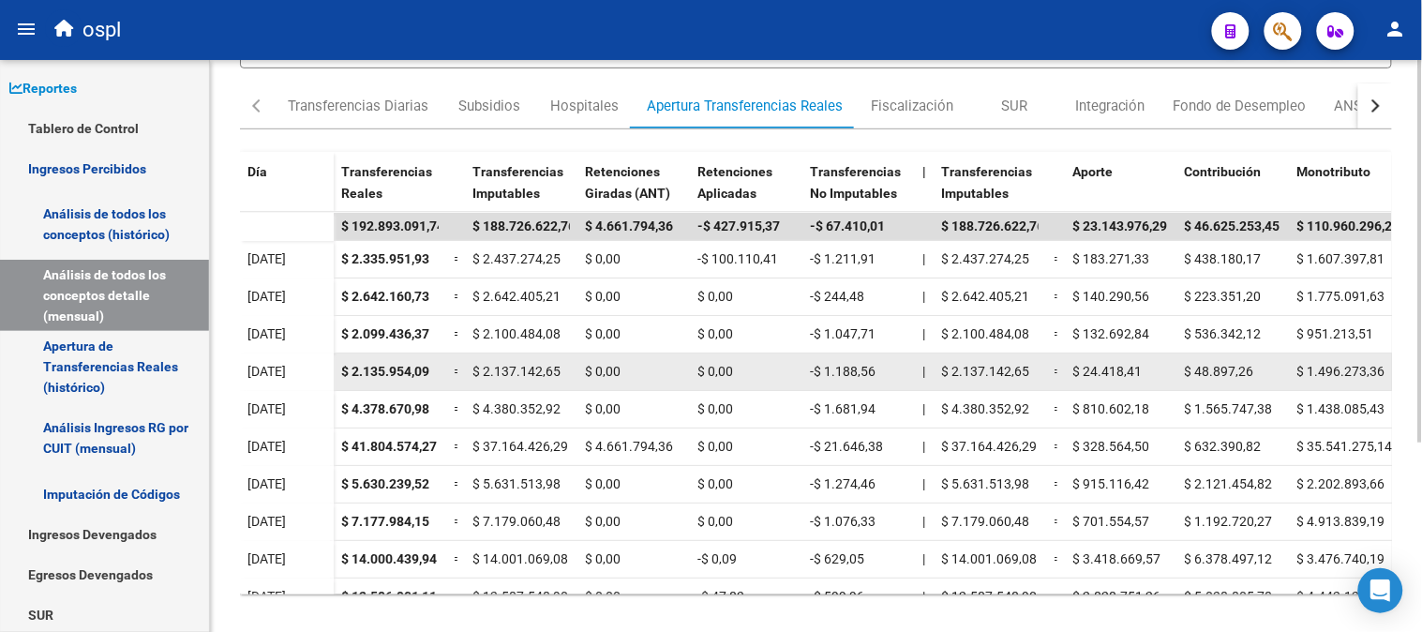
scroll to position [281, 0]
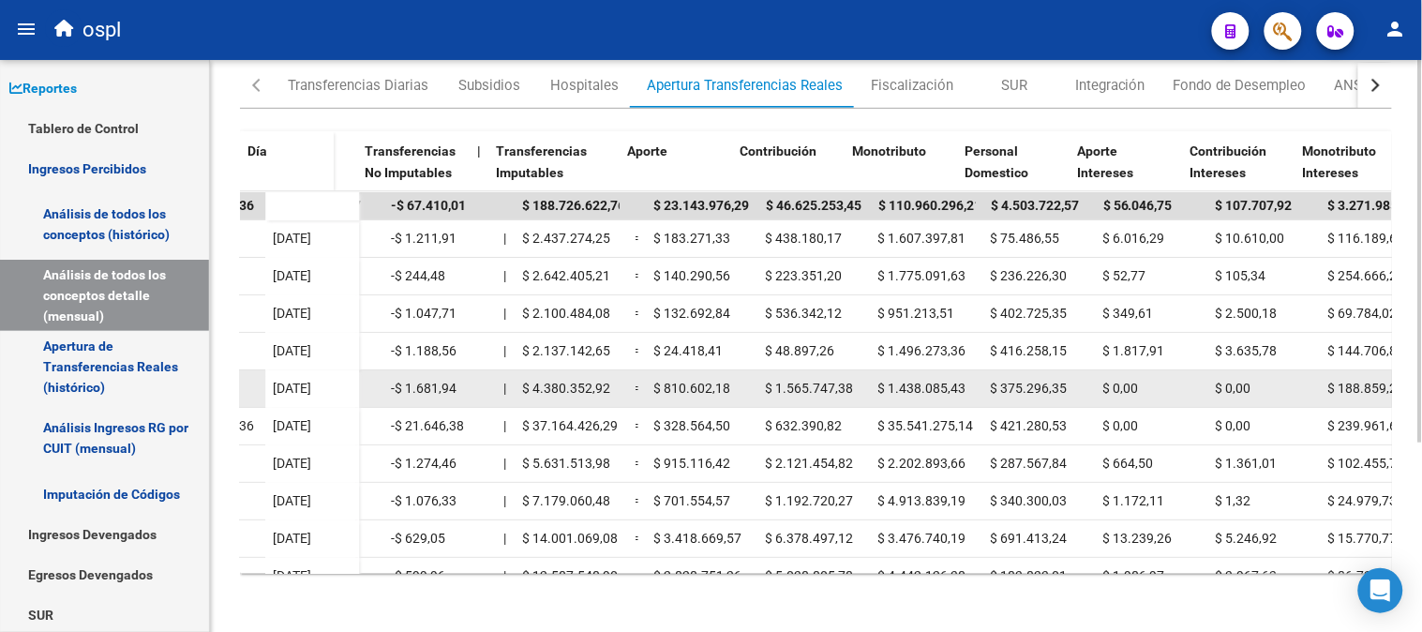
drag, startPoint x: 570, startPoint y: 382, endPoint x: 629, endPoint y: 378, distance: 59.2
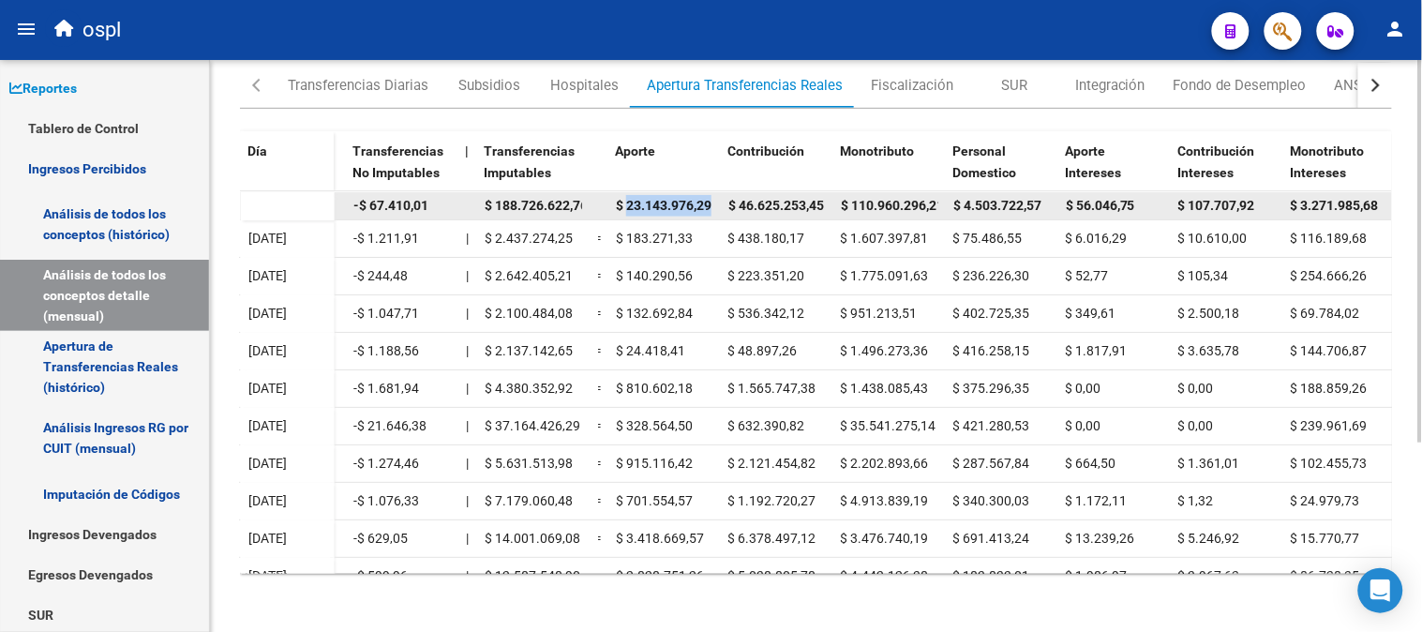
drag, startPoint x: 626, startPoint y: 202, endPoint x: 723, endPoint y: 202, distance: 96.5
click at [723, 202] on div "$ 192.893.091,74 $ 188.726.622,76 $ 4.661.794,36 -$ 427.915,37 -$ 67.410,01 $ 1…" at bounding box center [706, 206] width 1659 height 28
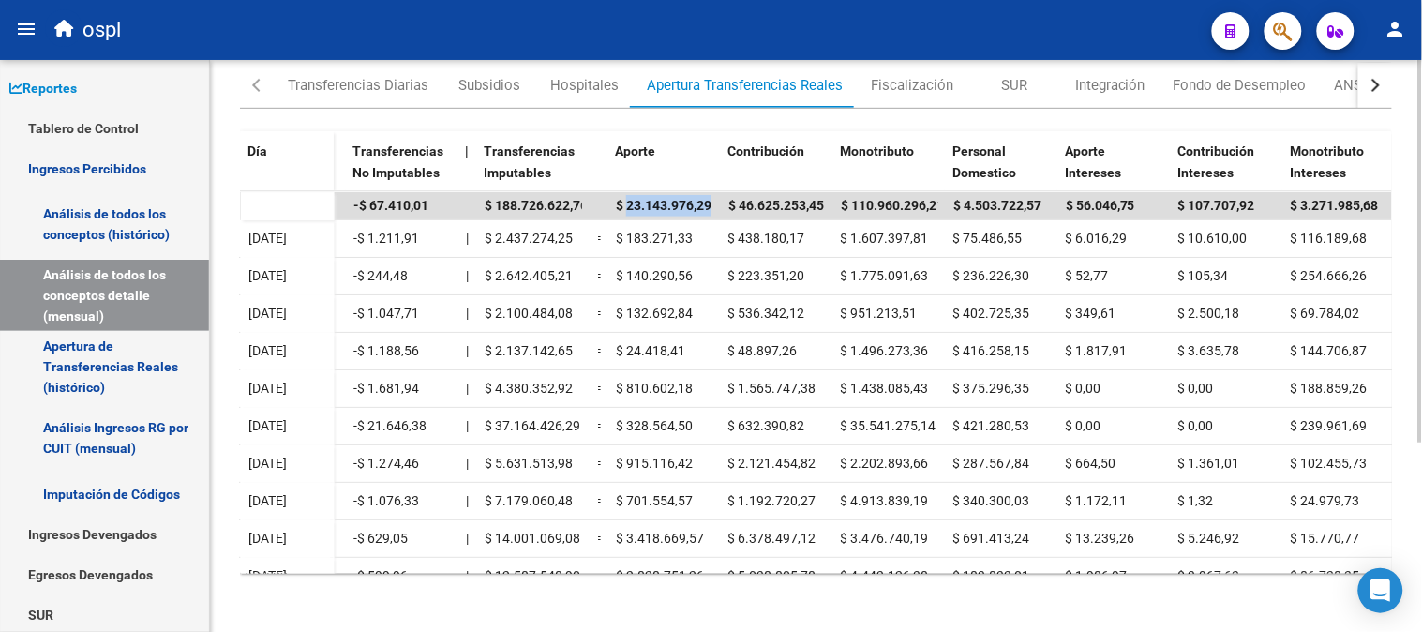
copy span "23.143.976,29"
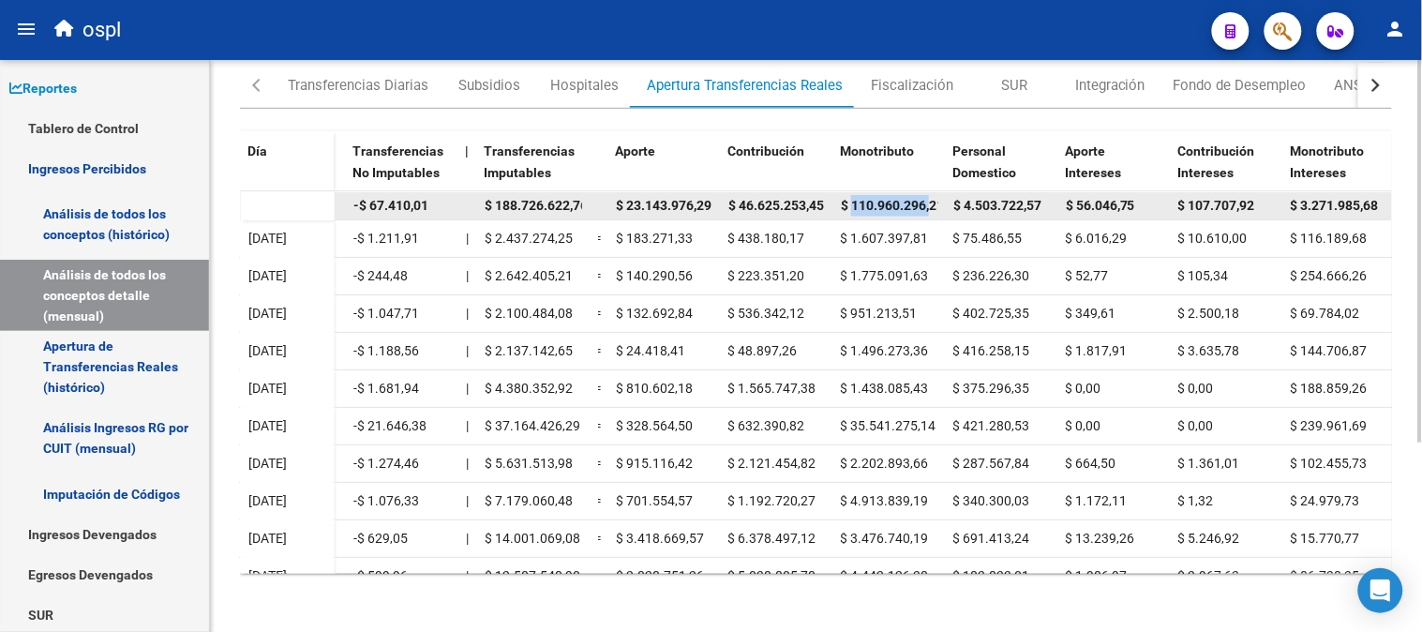
scroll to position [0, 6]
drag, startPoint x: 853, startPoint y: 195, endPoint x: 934, endPoint y: 202, distance: 81.9
click at [934, 202] on span "$ 110.960.296,21" at bounding box center [886, 205] width 103 height 15
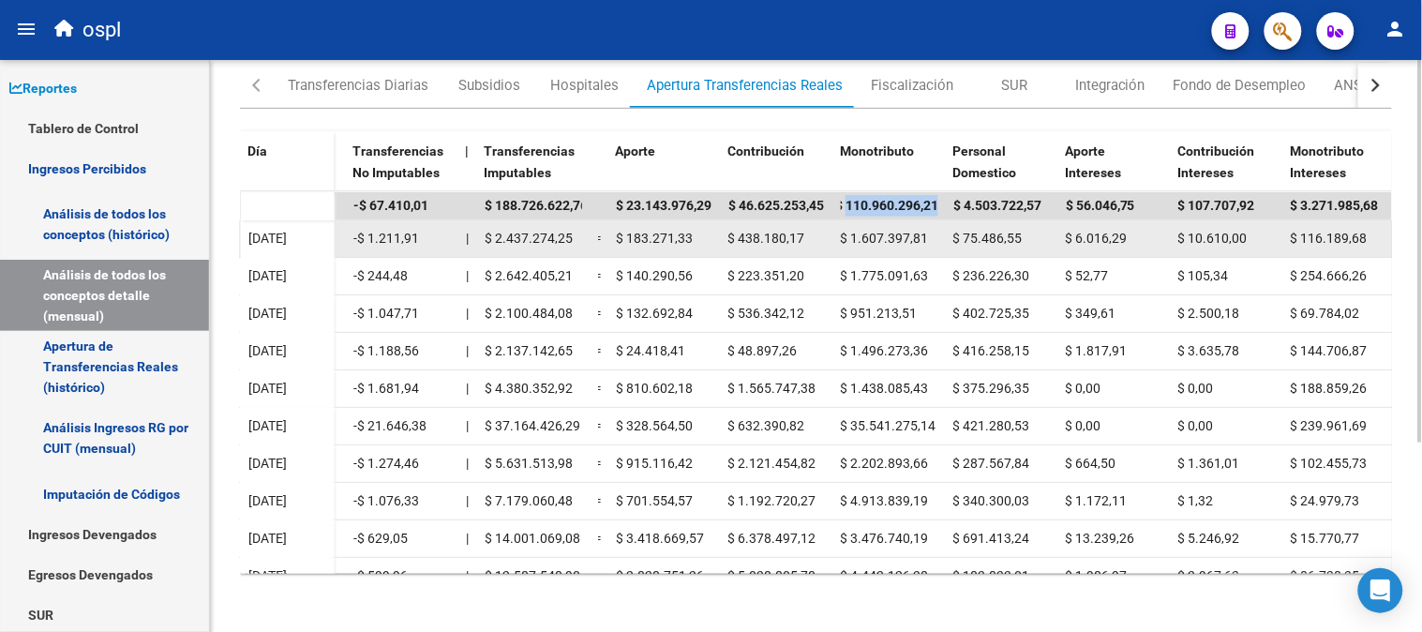
copy span "110.960.296,21"
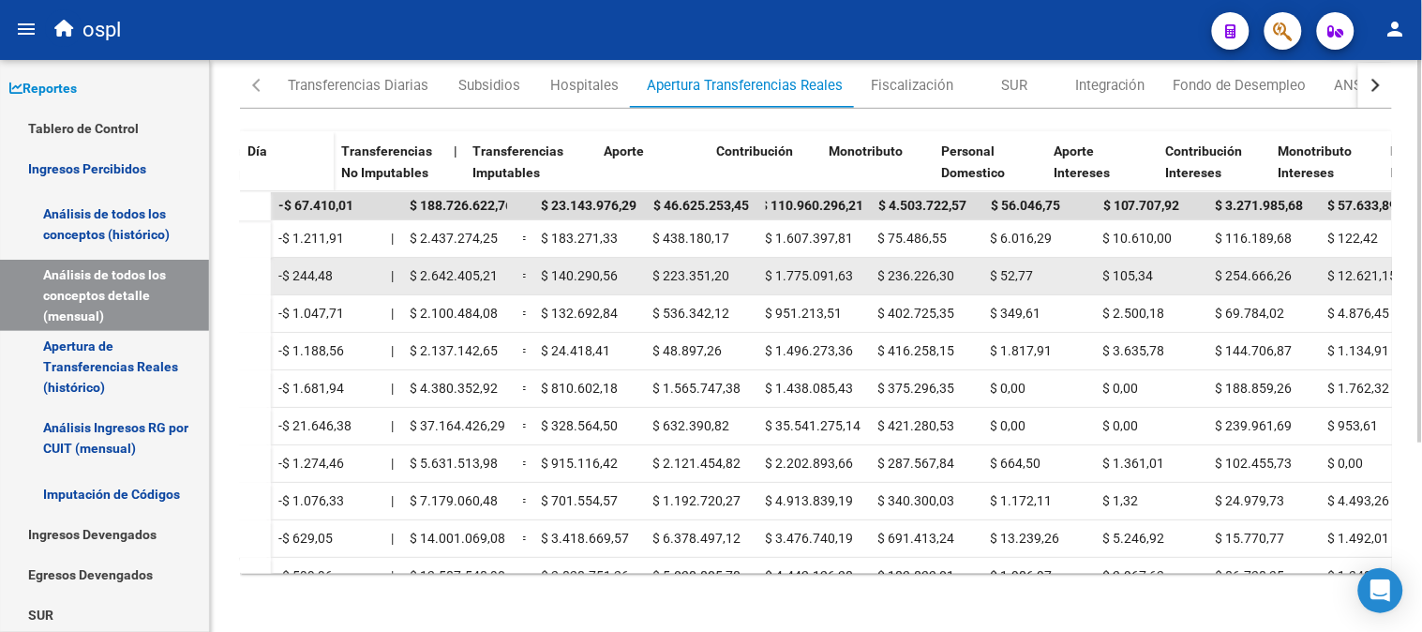
scroll to position [0, 616]
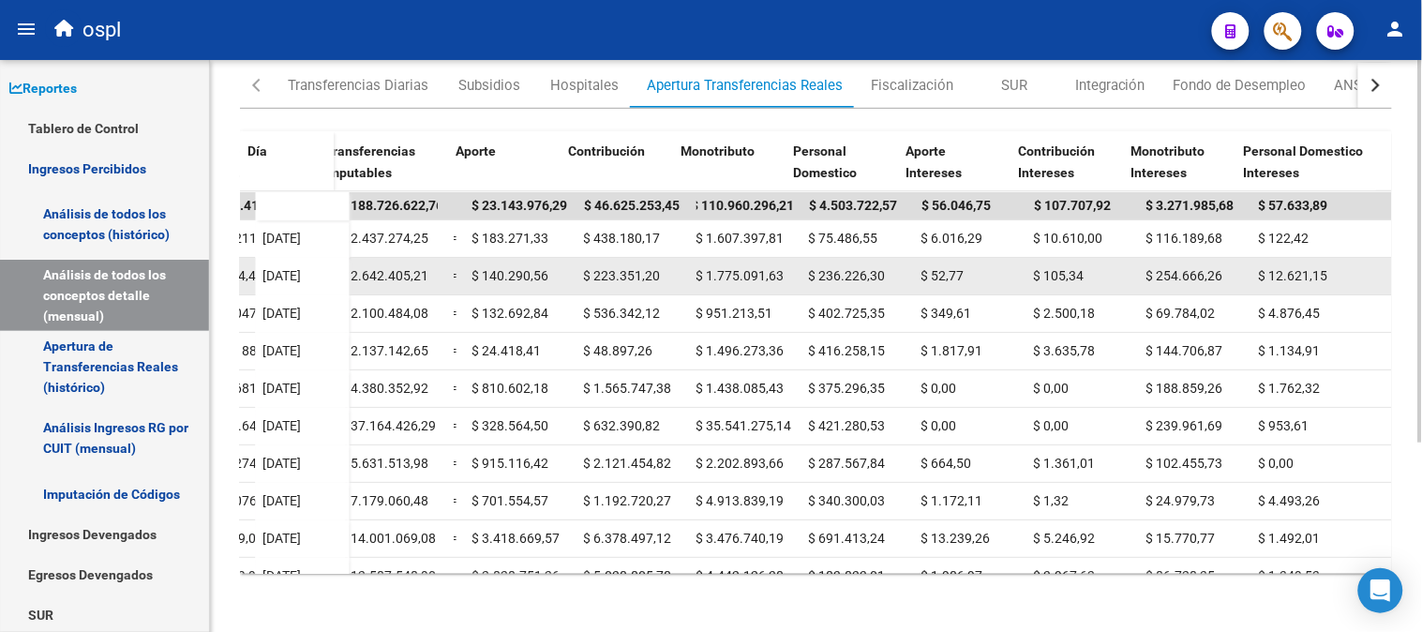
drag, startPoint x: 801, startPoint y: 297, endPoint x: 879, endPoint y: 291, distance: 78.1
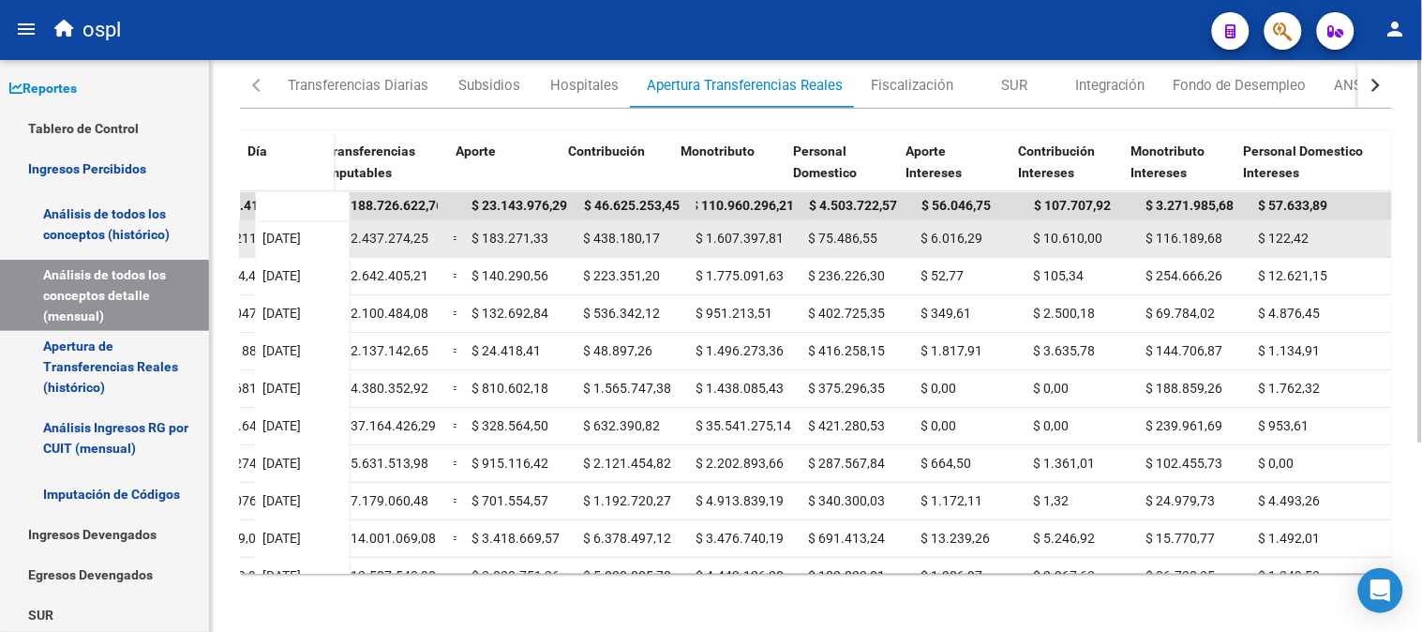
drag, startPoint x: 602, startPoint y: 223, endPoint x: 811, endPoint y: 221, distance: 209.0
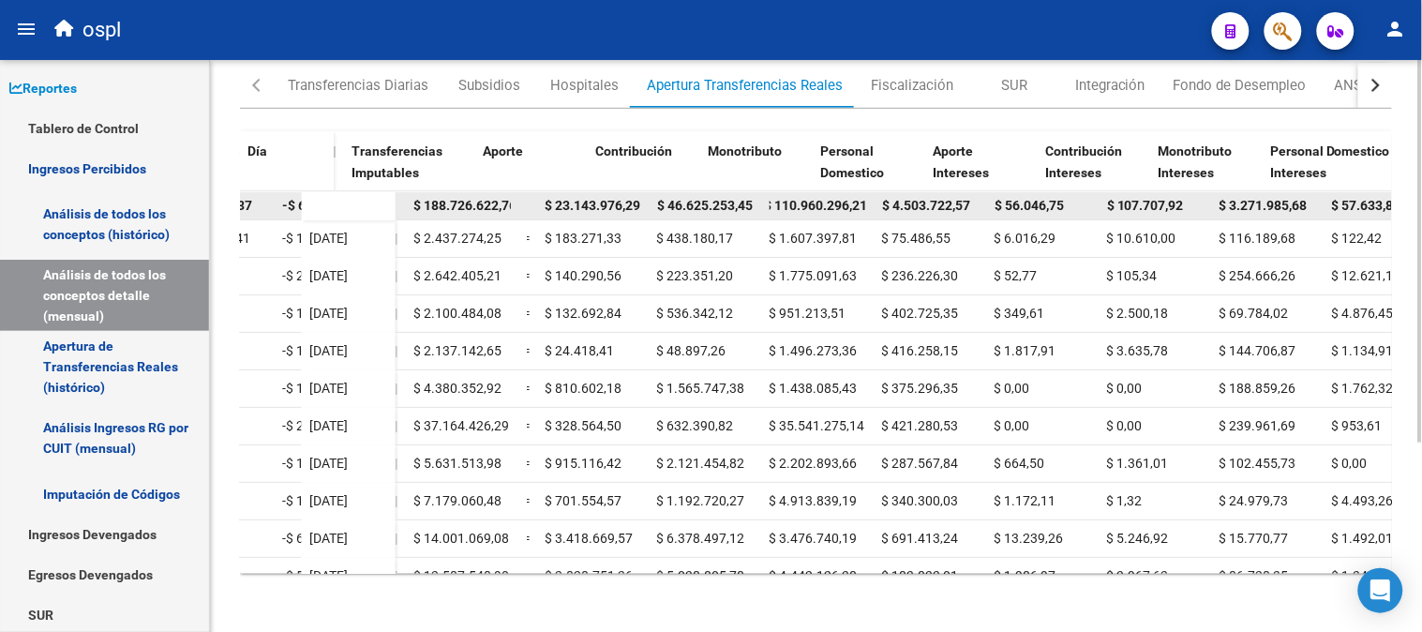
scroll to position [0, 81]
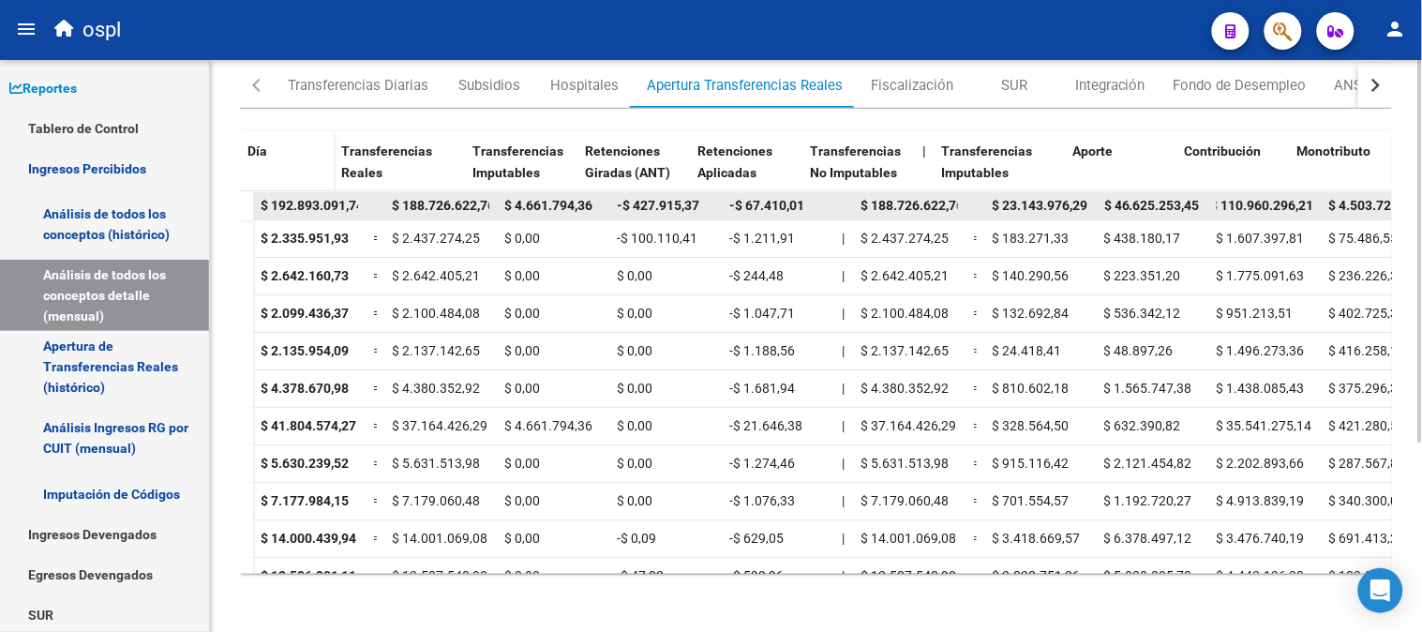
drag, startPoint x: 811, startPoint y: 222, endPoint x: 650, endPoint y: 213, distance: 160.5
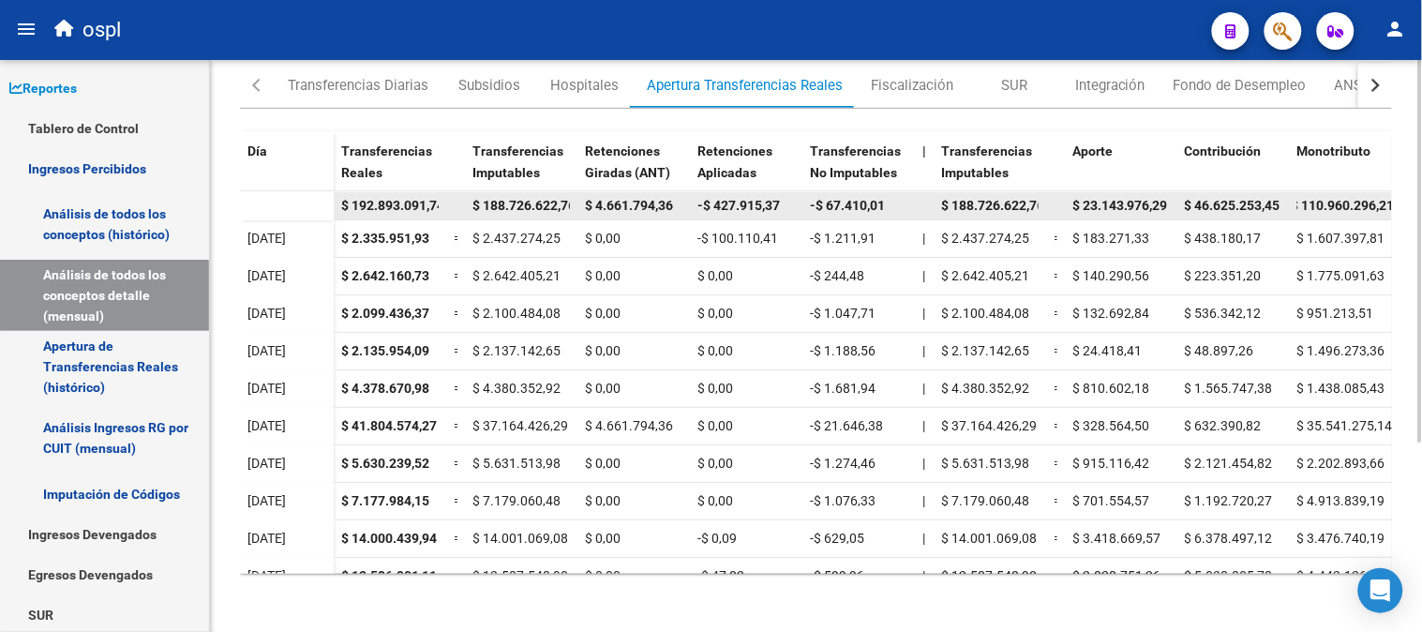
click at [653, 207] on span "$ 4.661.794,36" at bounding box center [629, 205] width 88 height 15
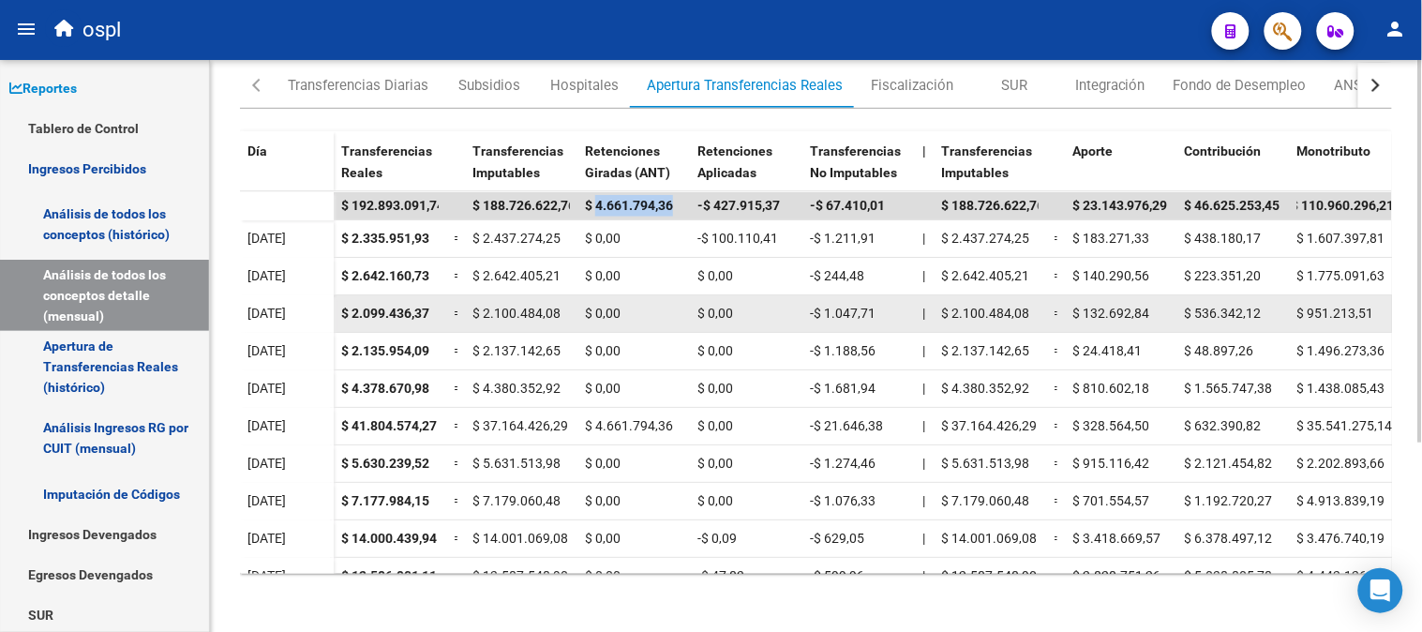
copy span "4.661.794,36"
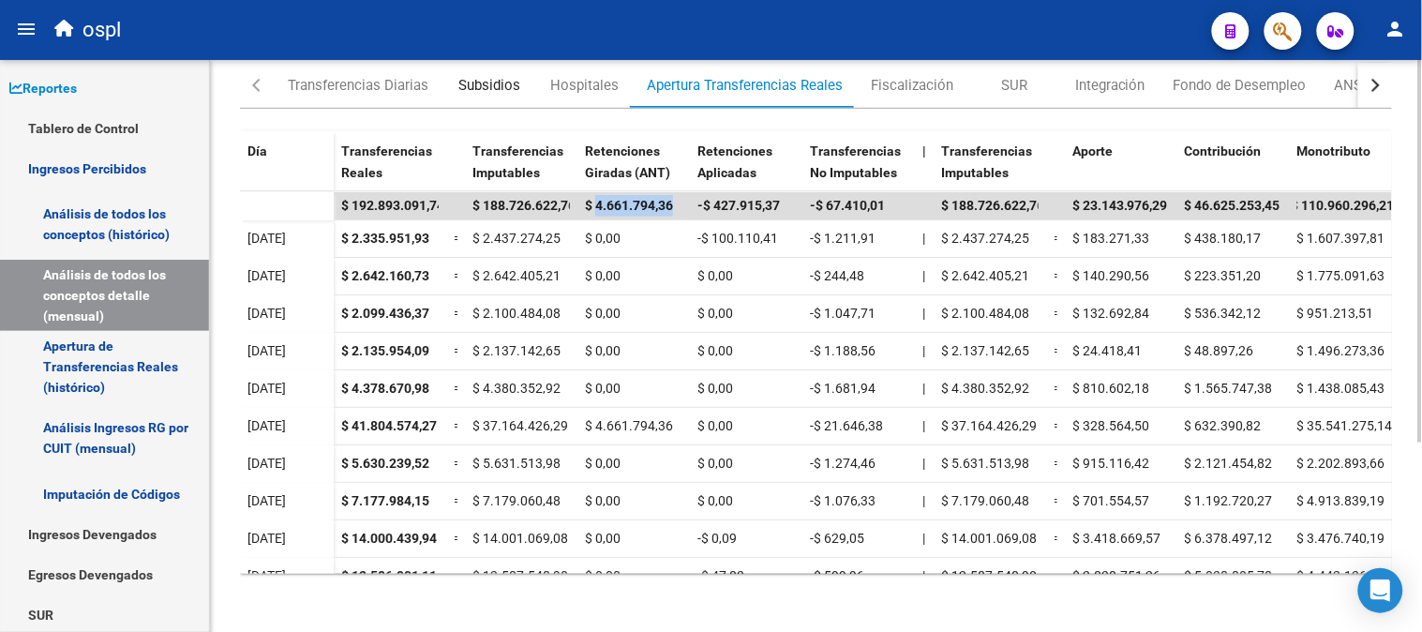
click at [514, 75] on div "Subsidios" at bounding box center [489, 85] width 62 height 21
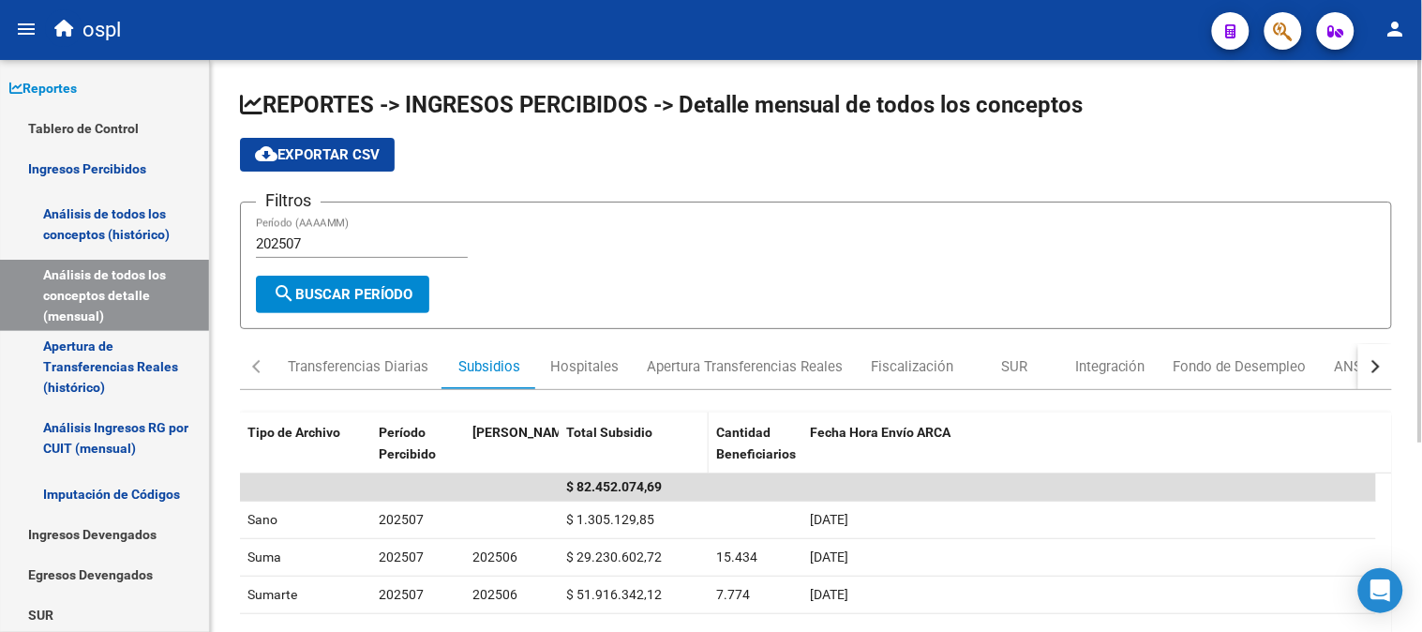
scroll to position [104, 0]
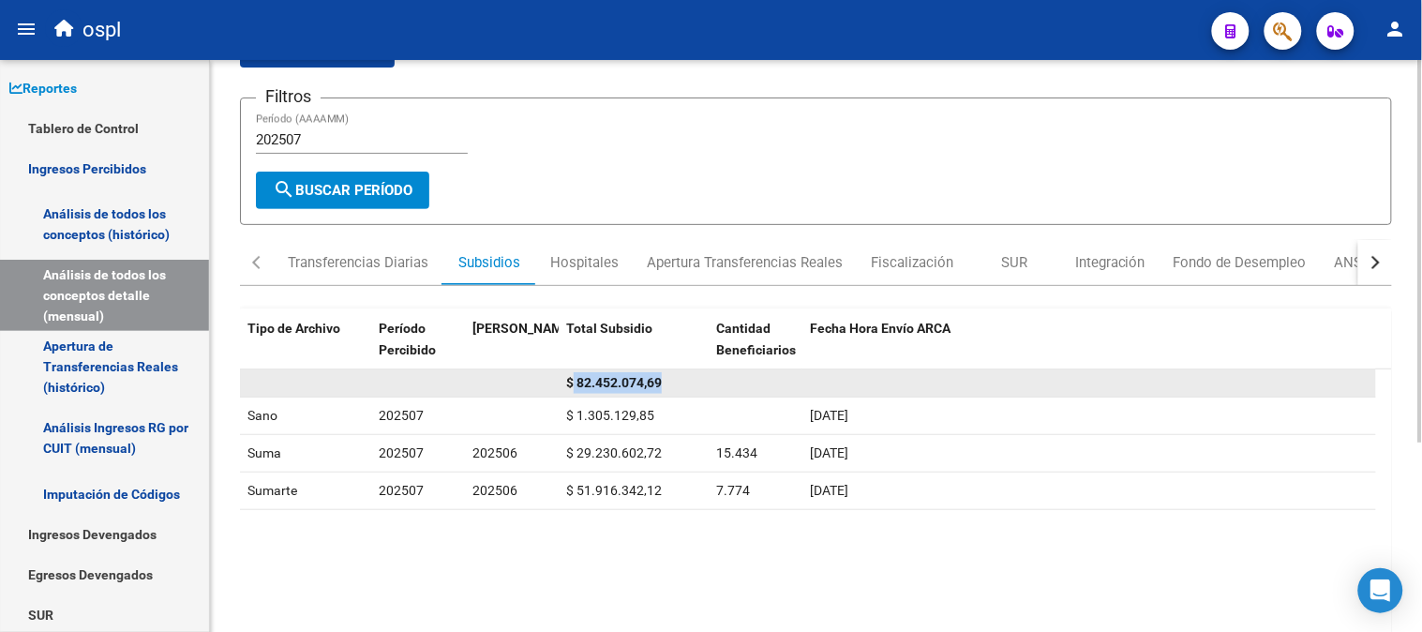
drag, startPoint x: 574, startPoint y: 377, endPoint x: 722, endPoint y: 376, distance: 147.1
click at [722, 376] on div "$ 82.452.074,69" at bounding box center [808, 383] width 1136 height 28
copy div "82.452.074,69"
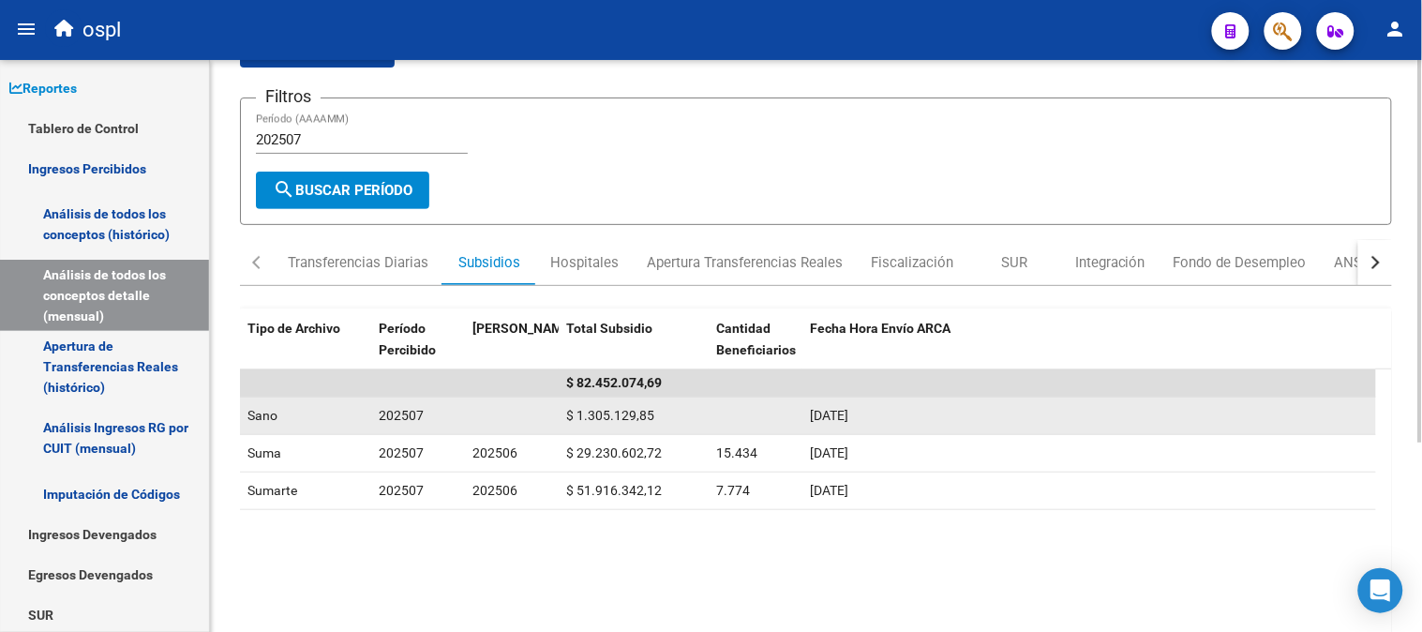
click at [604, 410] on span "$ 1.305.129,85" at bounding box center [610, 415] width 88 height 15
copy span "1.305.129,85"
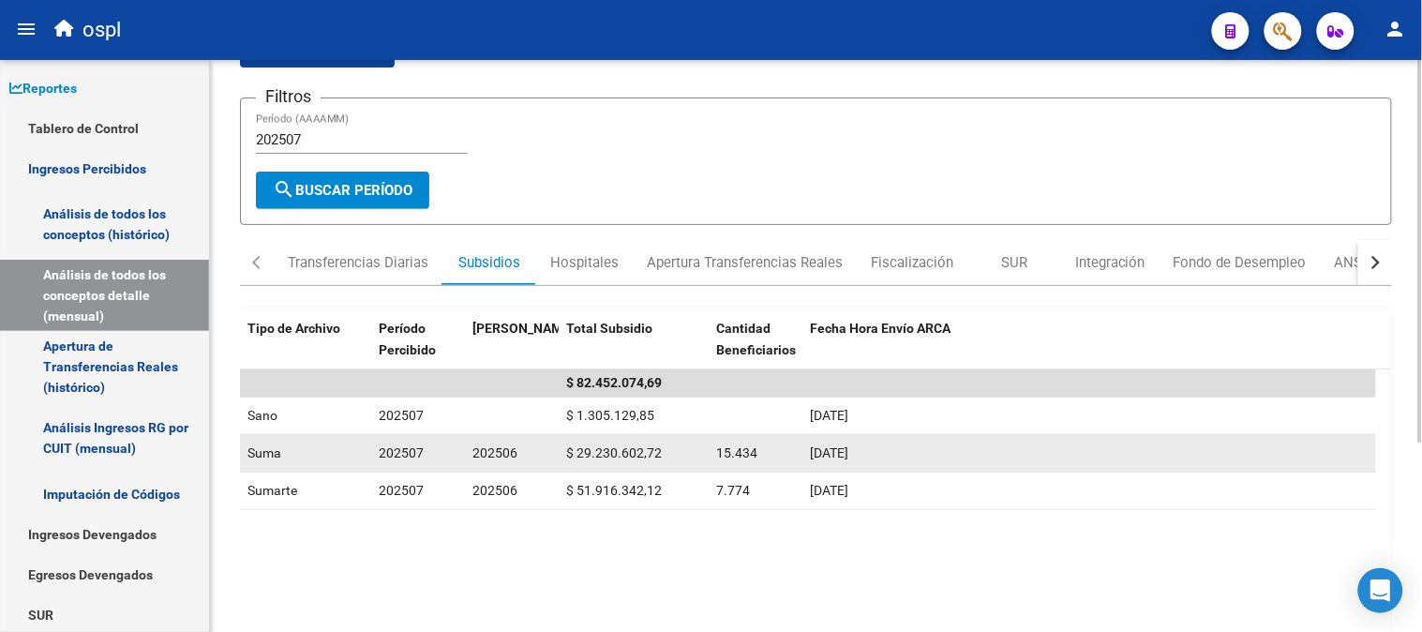
click at [626, 445] on span "$ 29.230.602,72" at bounding box center [614, 452] width 96 height 15
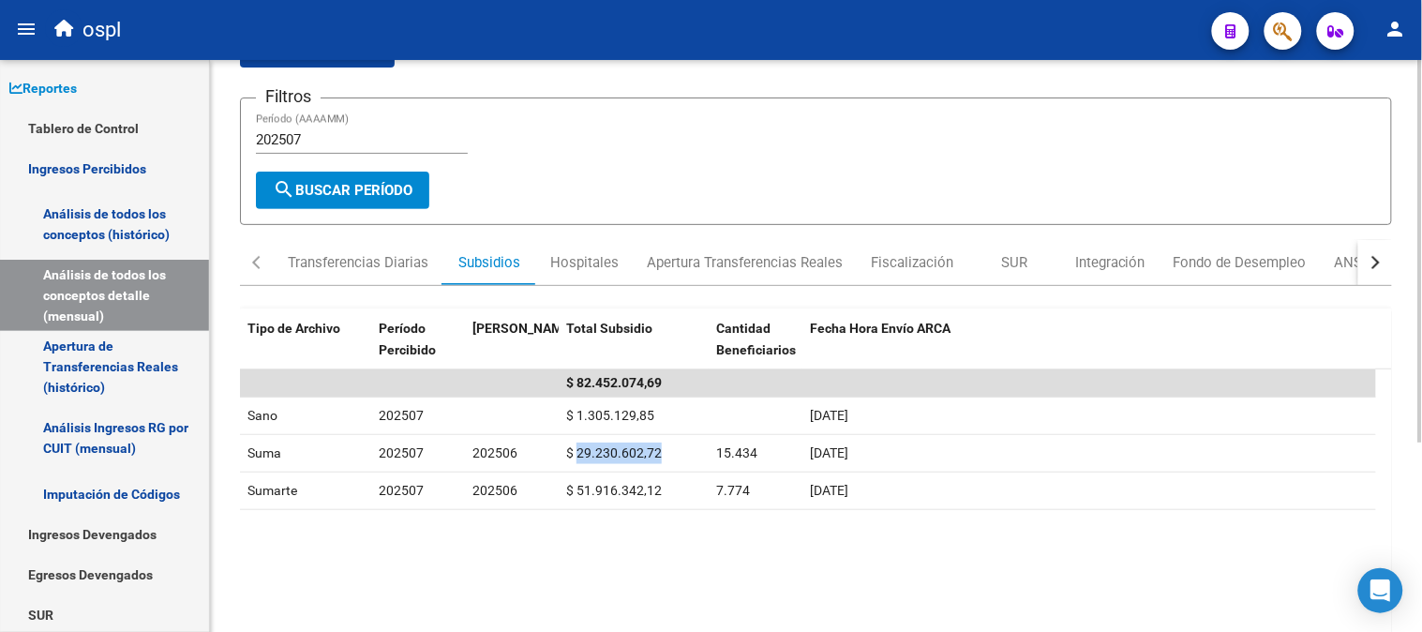
copy span "29.230.602,72"
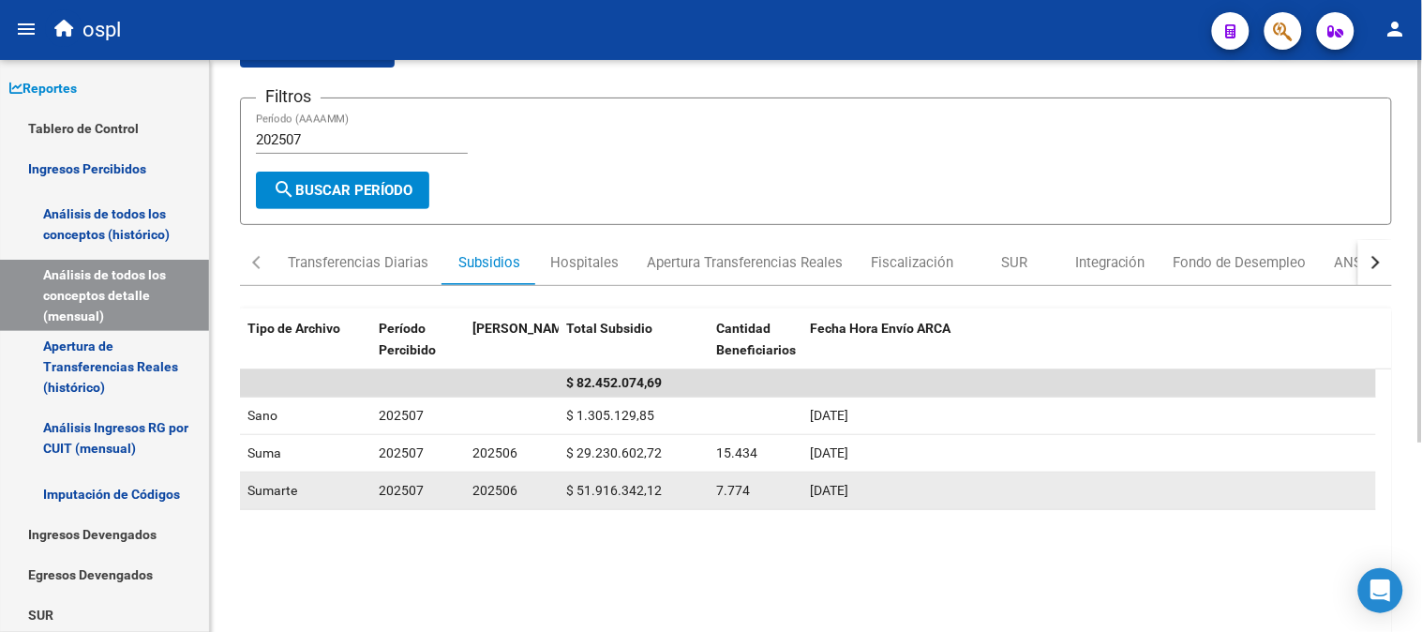
click at [620, 489] on span "$ 51.916.342,12" at bounding box center [614, 490] width 96 height 15
copy span "51.916.342,12"
